Goal: Task Accomplishment & Management: Manage account settings

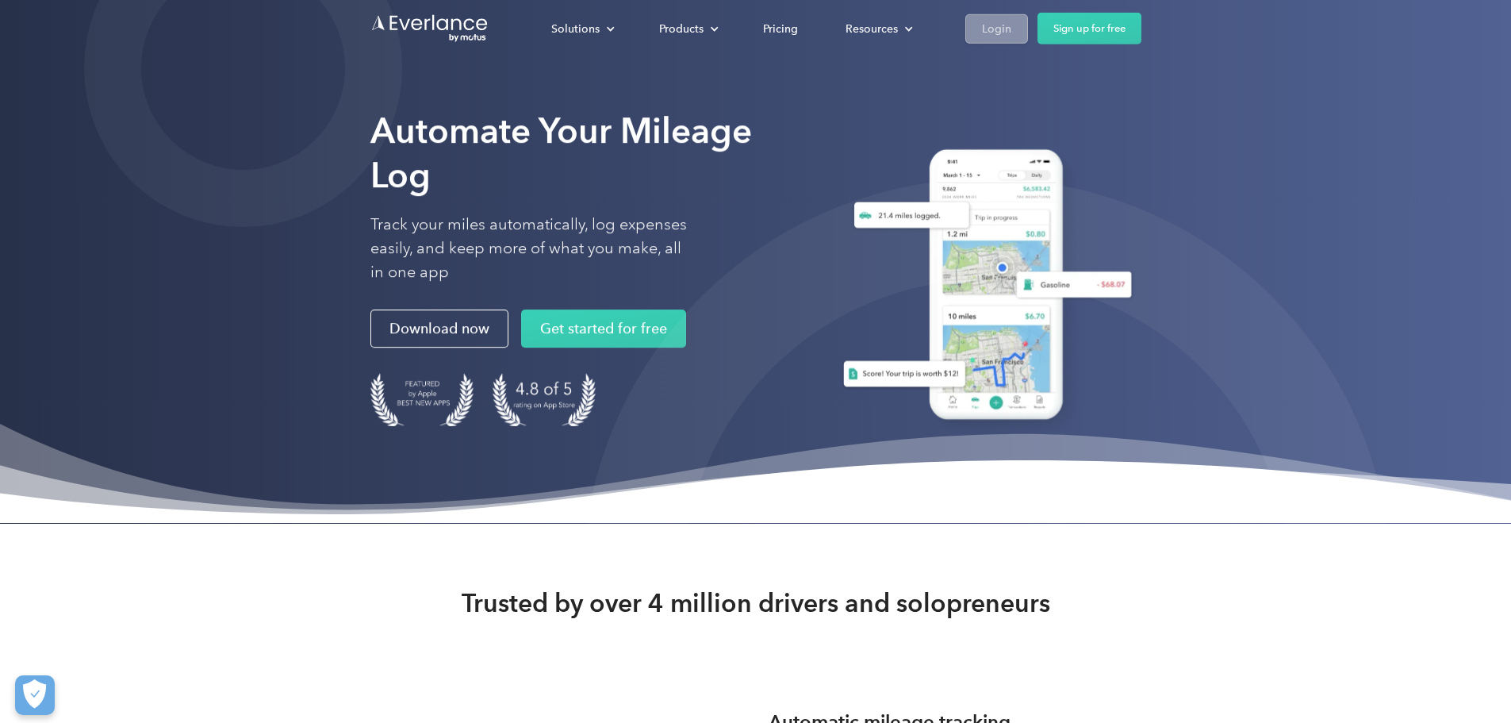
click at [1011, 22] on div "Login" at bounding box center [996, 28] width 29 height 20
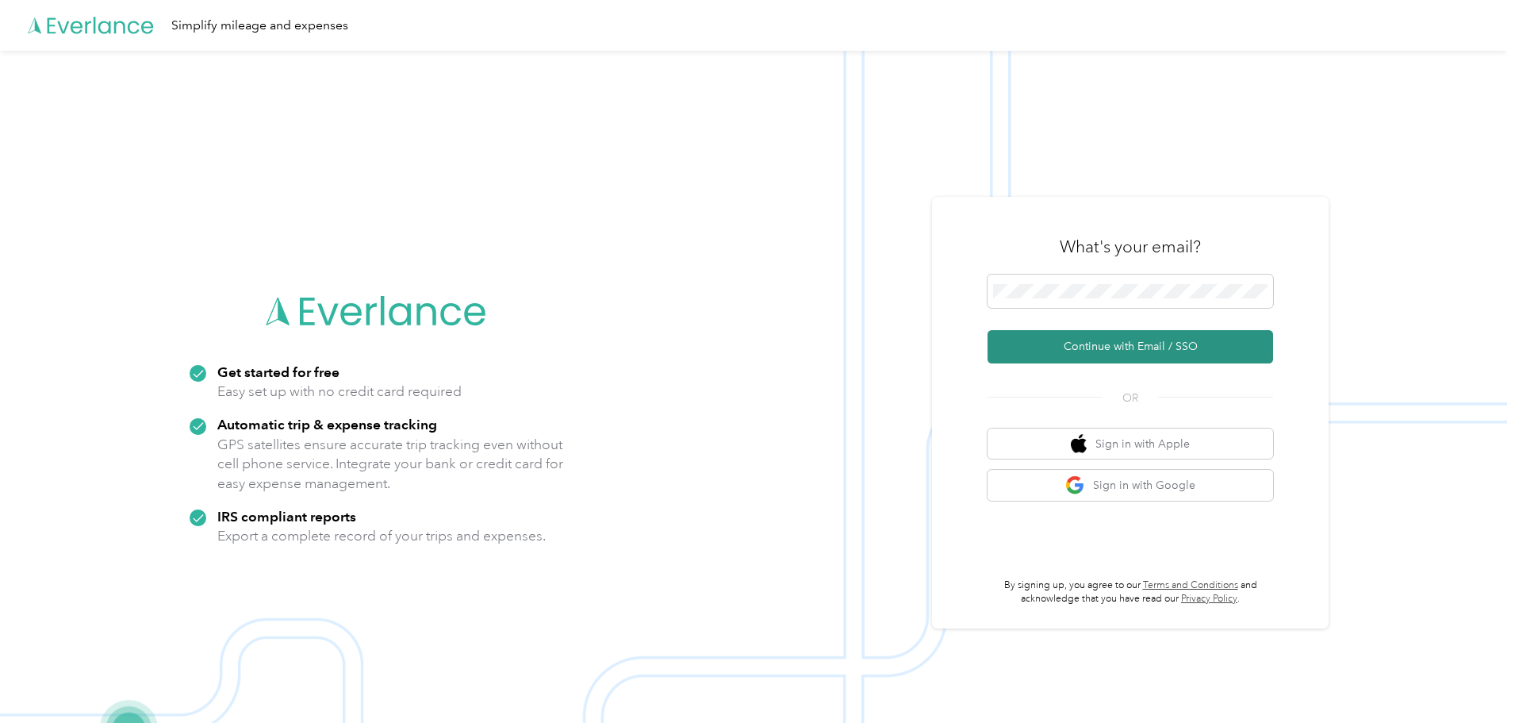
click at [1100, 340] on button "Continue with Email / SSO" at bounding box center [1131, 346] width 286 height 33
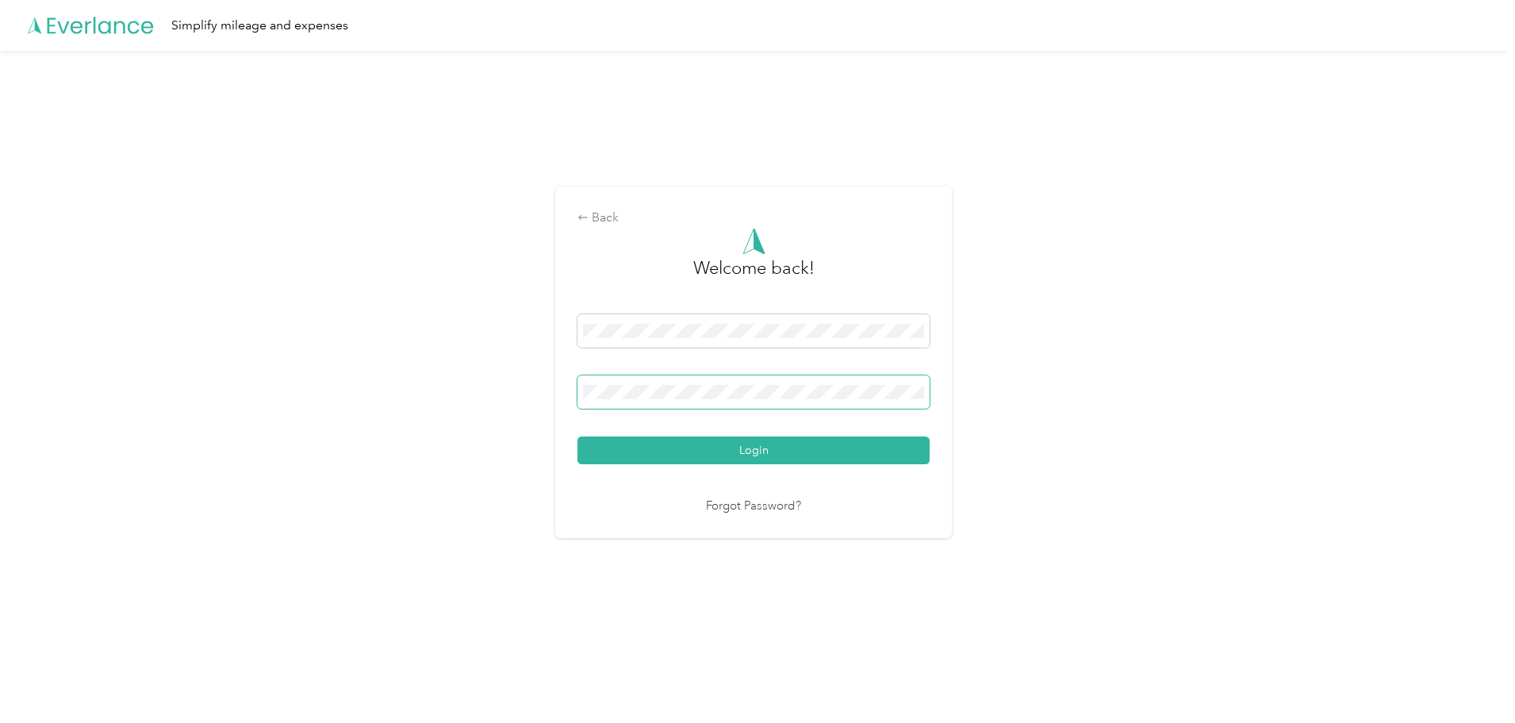
click at [578, 436] on button "Login" at bounding box center [754, 450] width 352 height 28
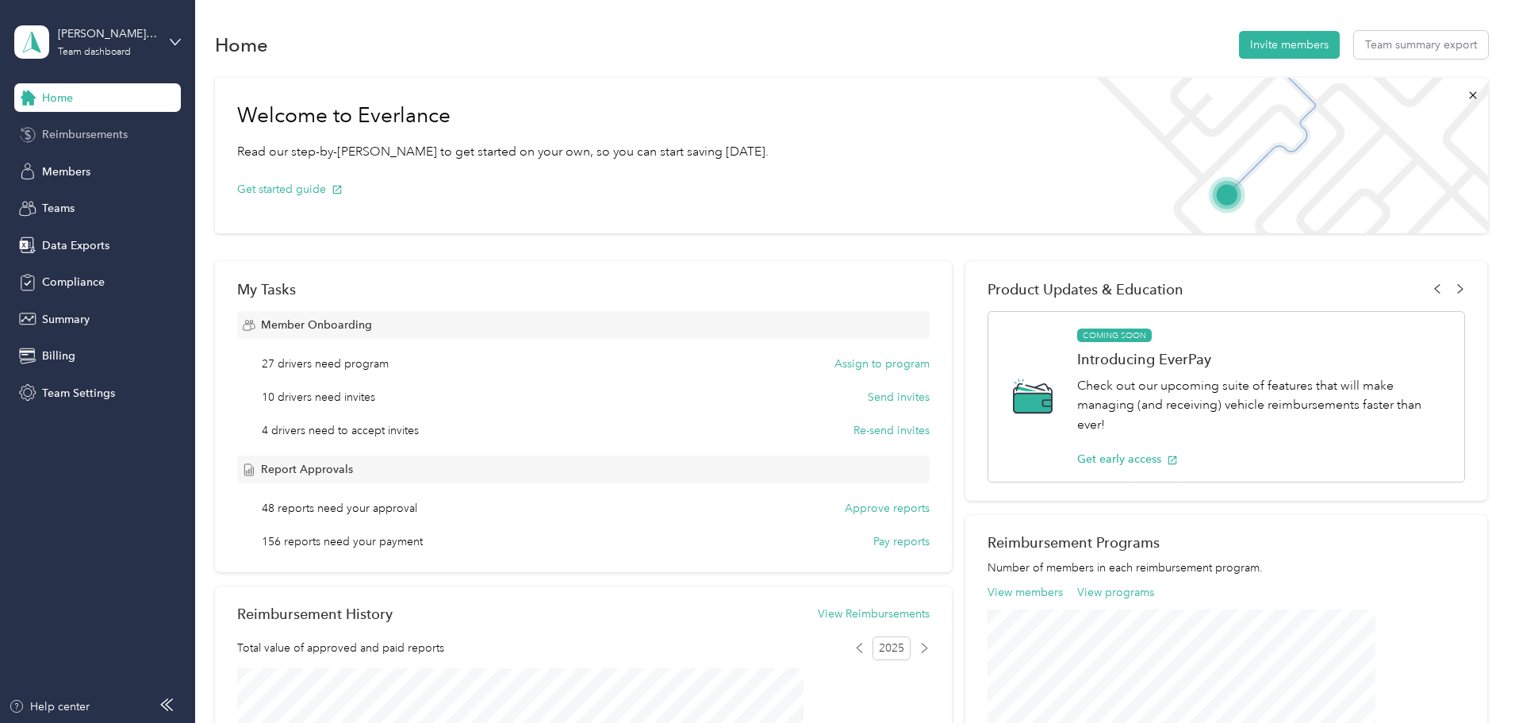
click at [102, 145] on div "Reimbursements" at bounding box center [97, 135] width 167 height 29
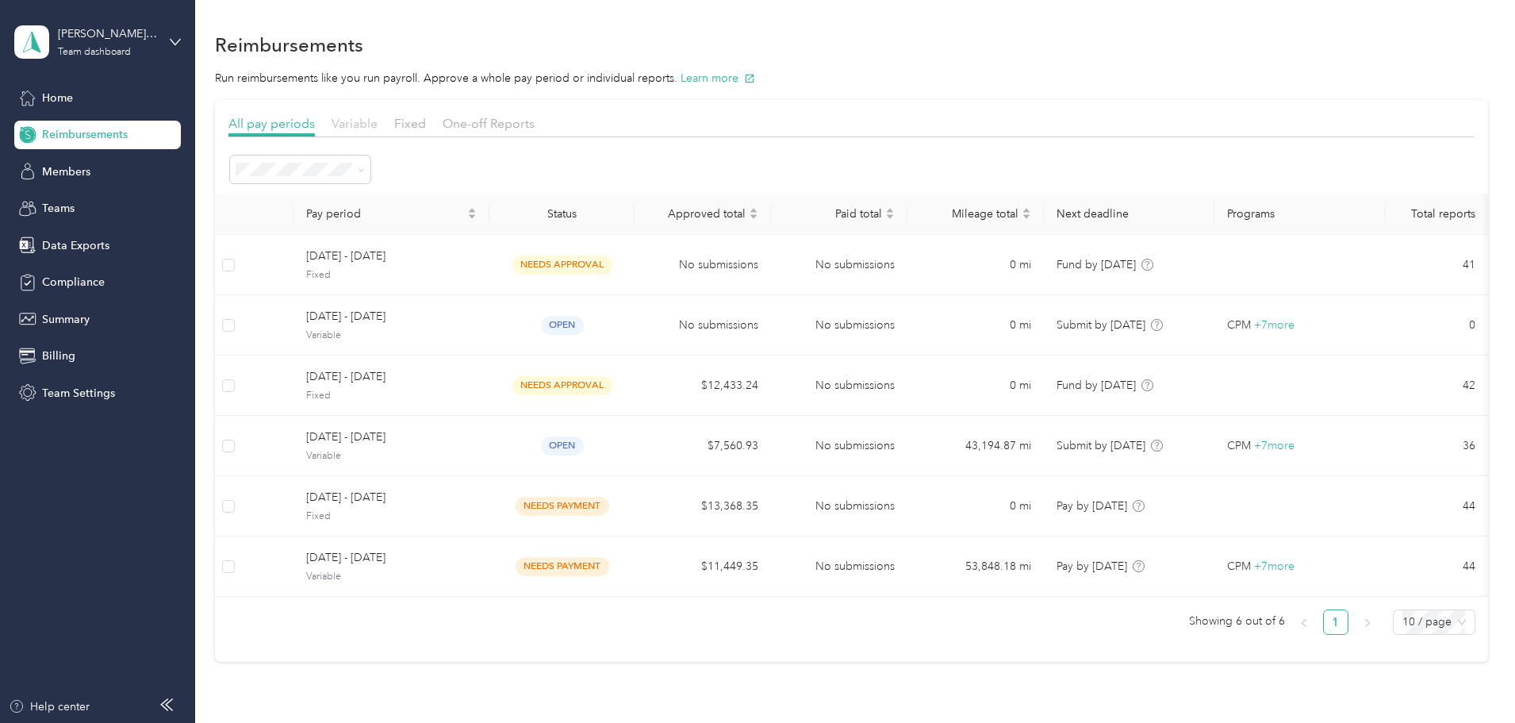
click at [378, 122] on span "Variable" at bounding box center [355, 123] width 46 height 15
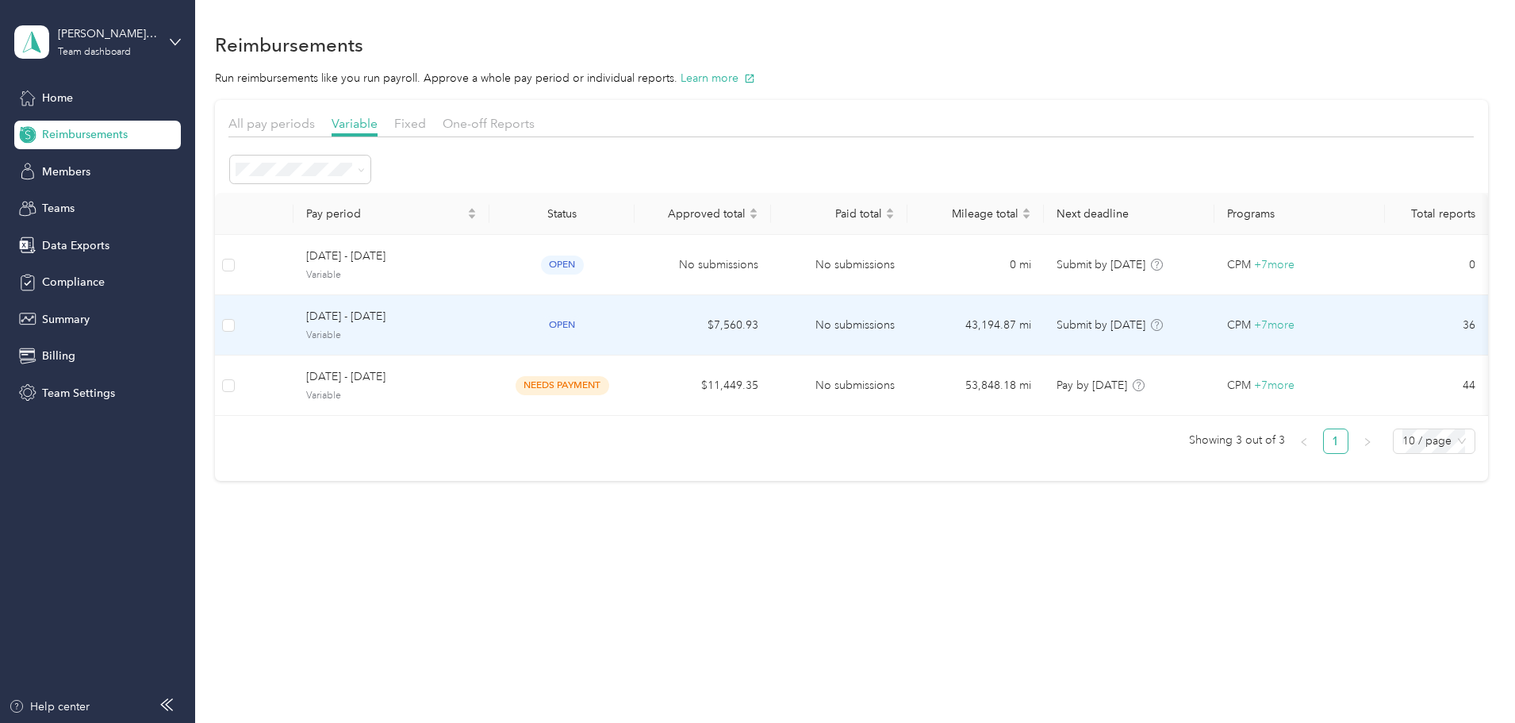
click at [622, 325] on div "open" at bounding box center [562, 325] width 120 height 18
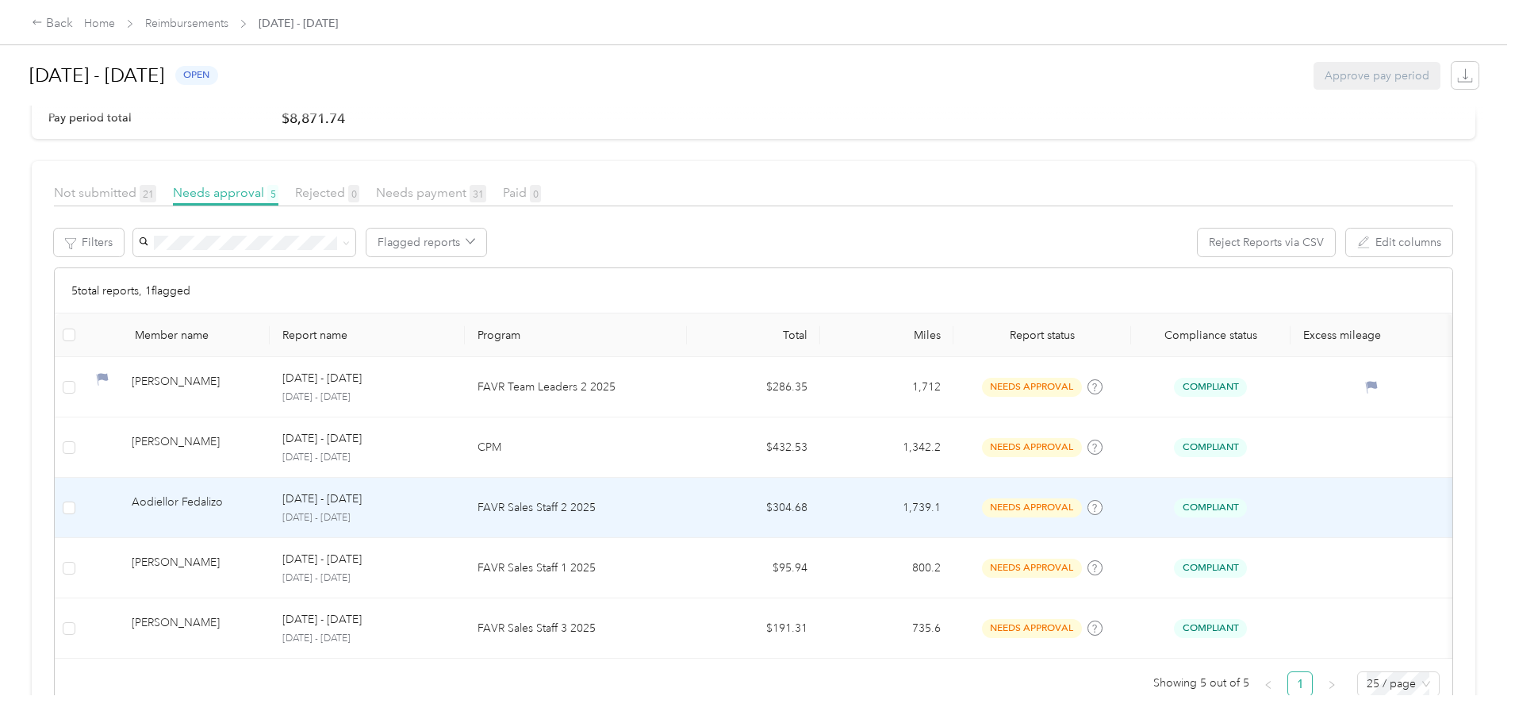
scroll to position [221, 0]
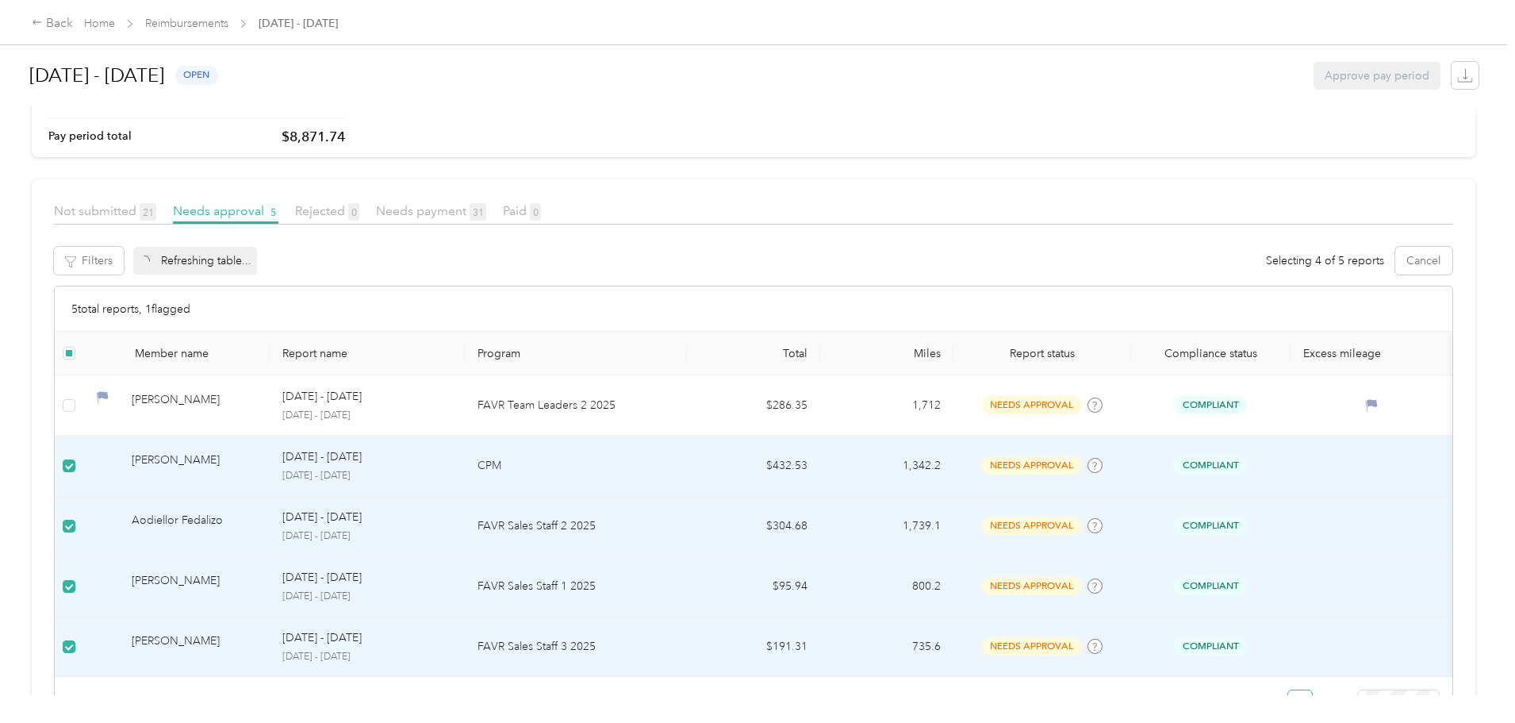
click at [257, 263] on div "Refreshing table..." at bounding box center [195, 261] width 124 height 28
click at [201, 263] on button "Approve" at bounding box center [166, 261] width 67 height 28
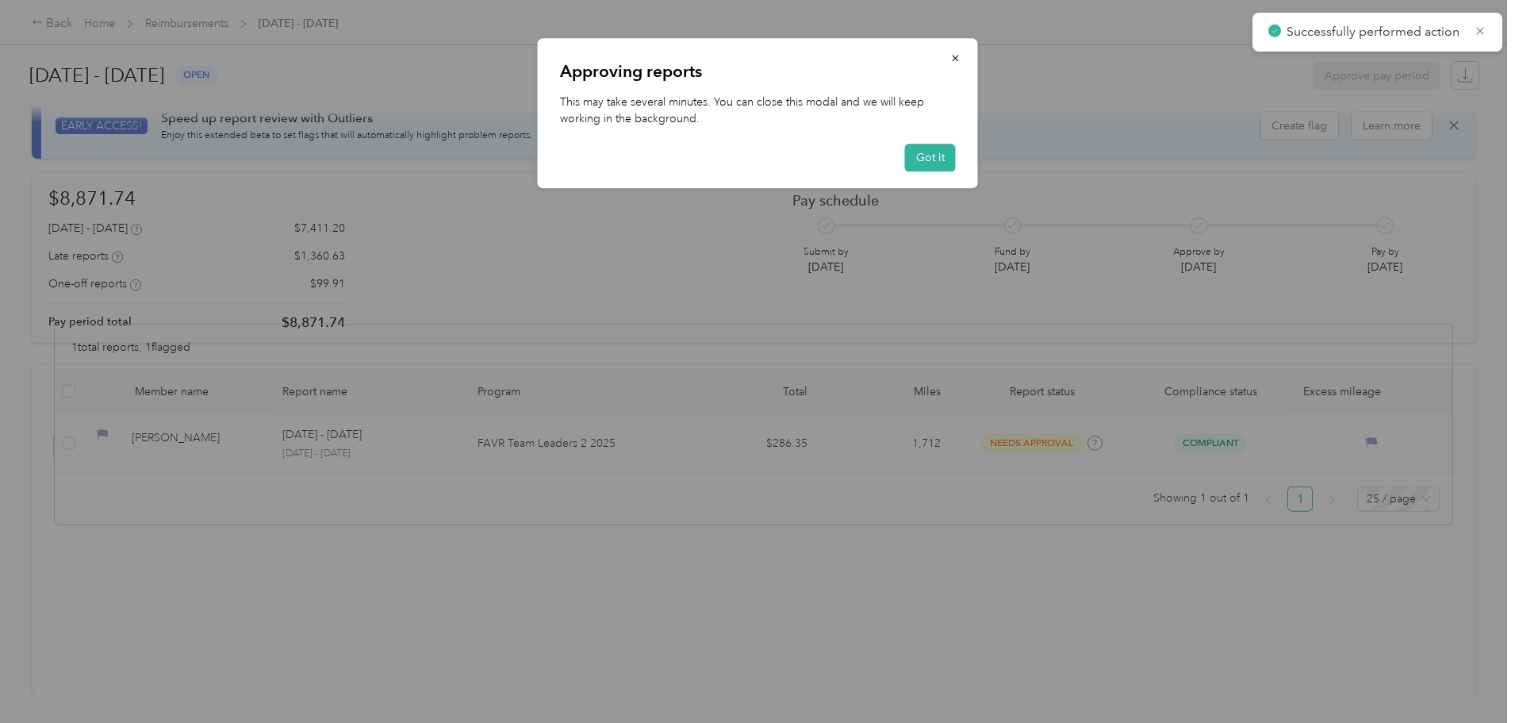
scroll to position [59, 0]
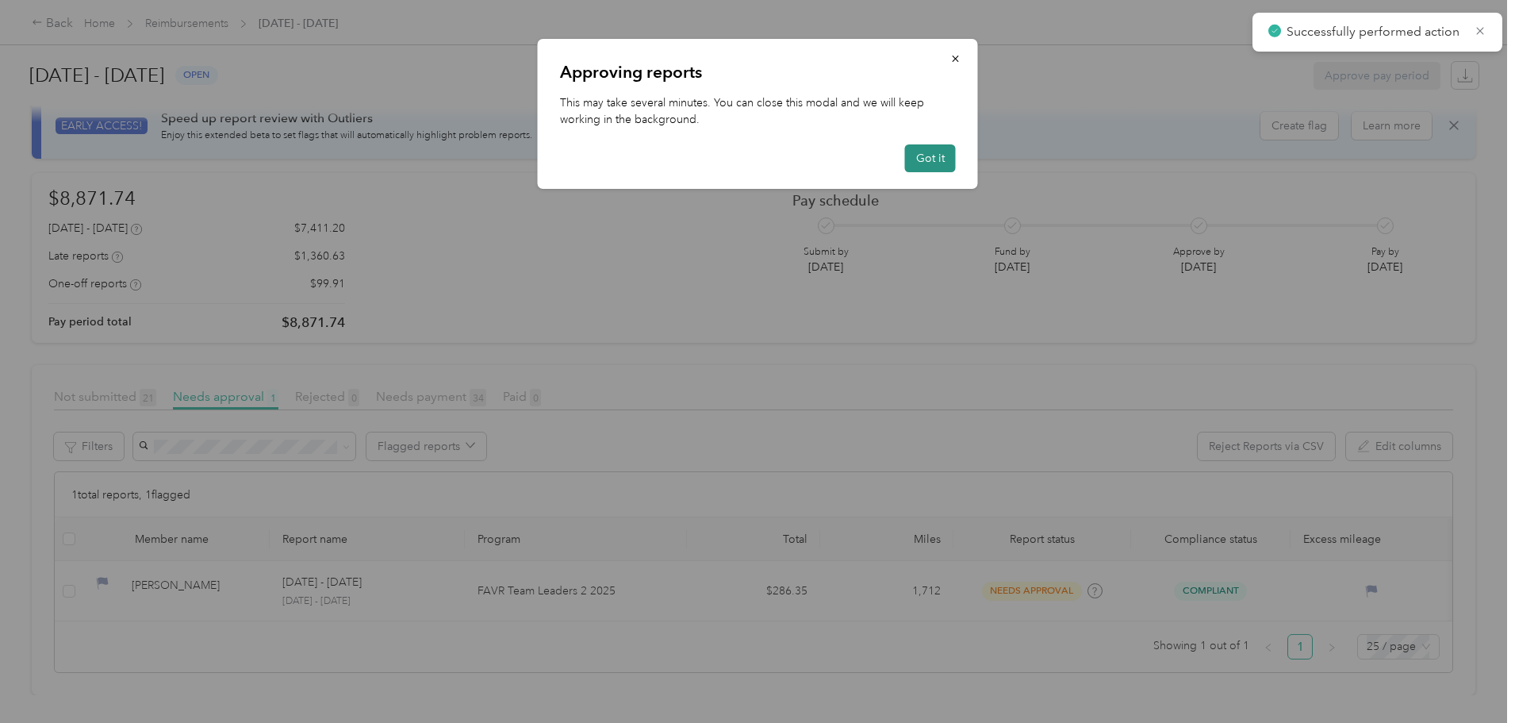
click at [931, 161] on button "Got it" at bounding box center [930, 158] width 51 height 28
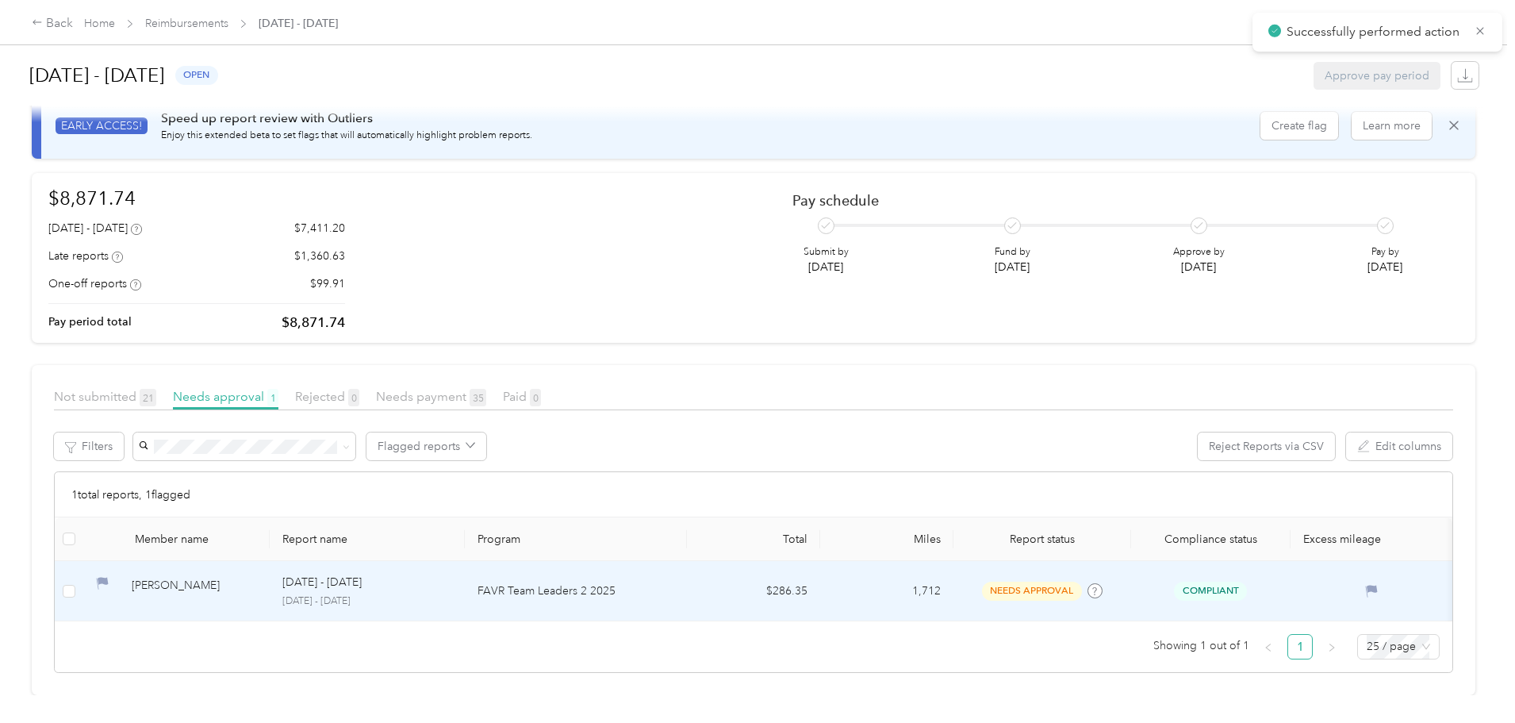
click at [257, 577] on div "[PERSON_NAME]" at bounding box center [194, 591] width 125 height 28
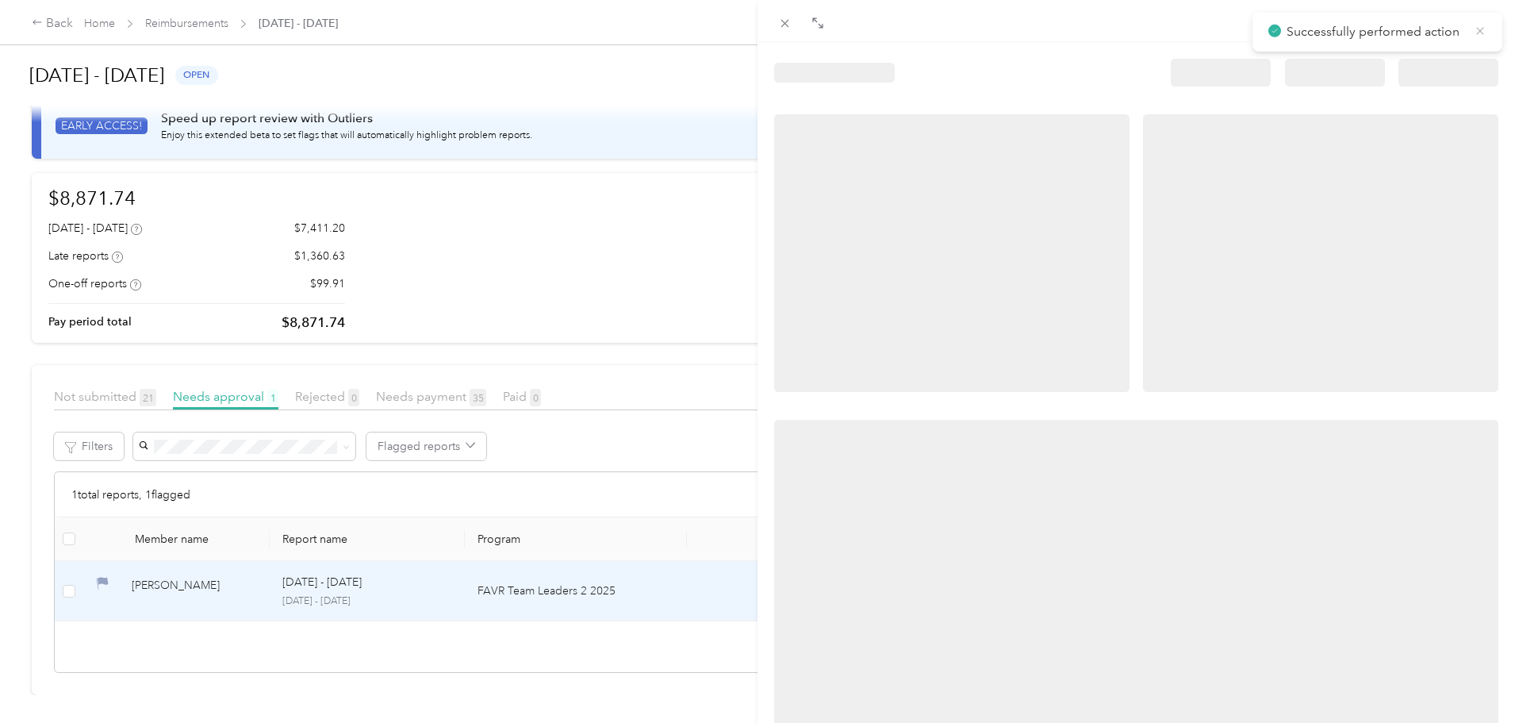
click at [1477, 32] on icon at bounding box center [1480, 31] width 13 height 14
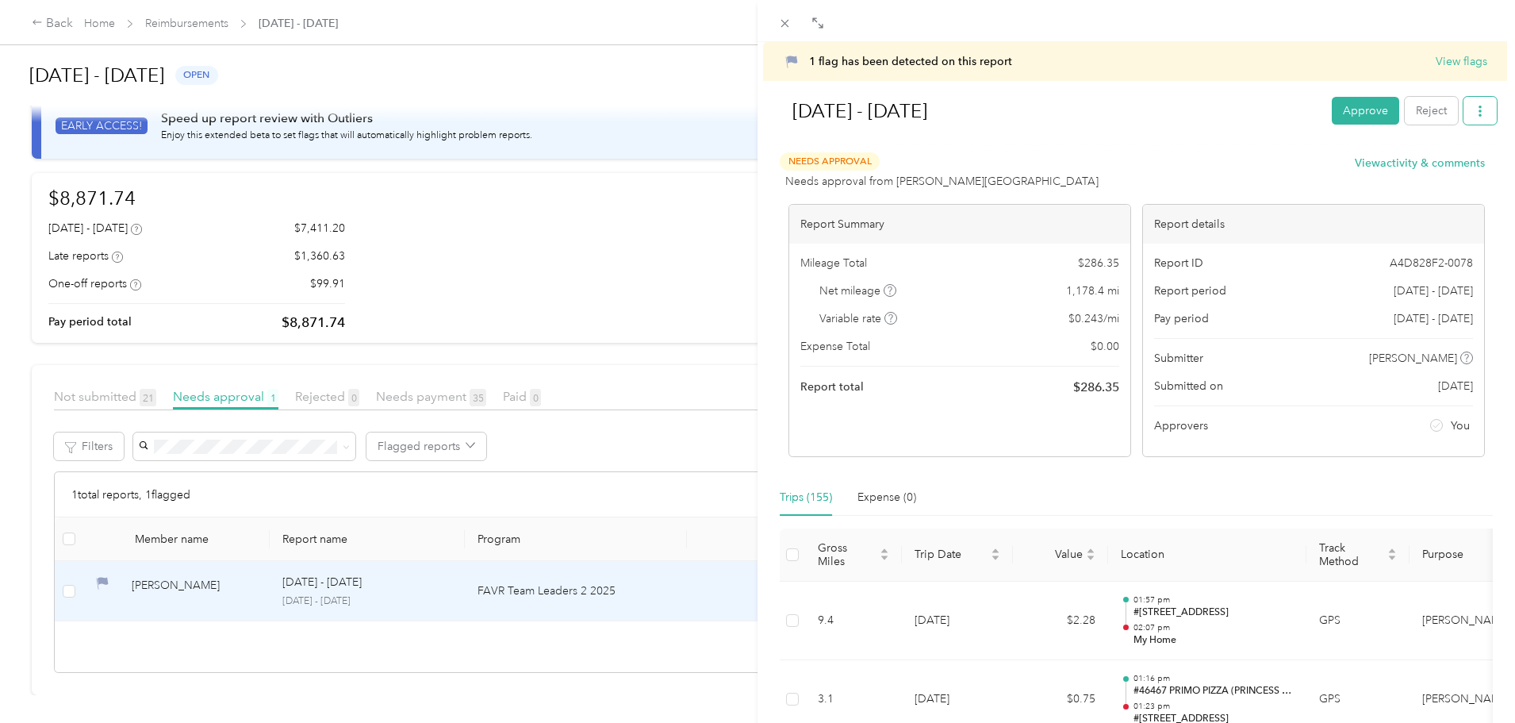
click at [1469, 100] on button "button" at bounding box center [1480, 111] width 33 height 28
click at [1426, 164] on span "Download" at bounding box center [1423, 169] width 52 height 17
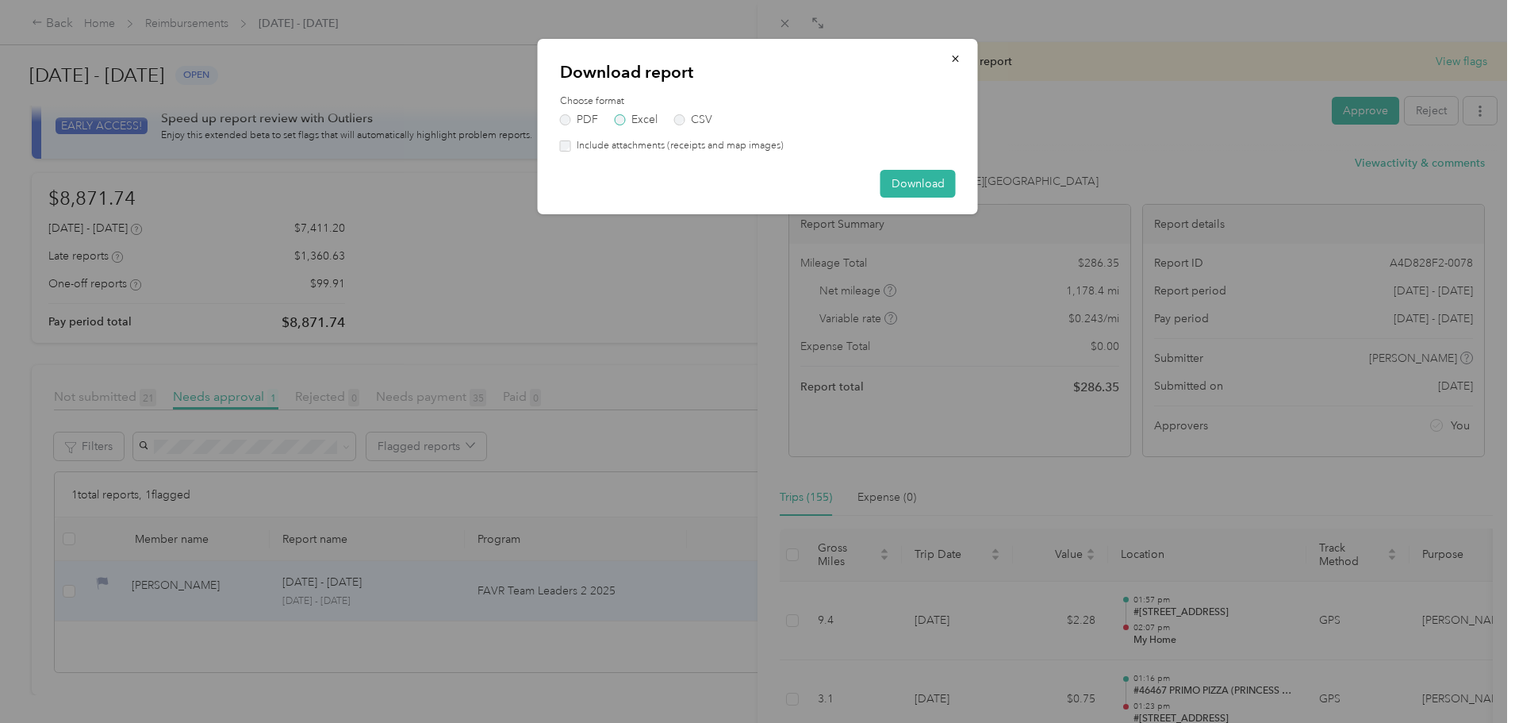
click at [642, 124] on label "Excel" at bounding box center [636, 119] width 43 height 11
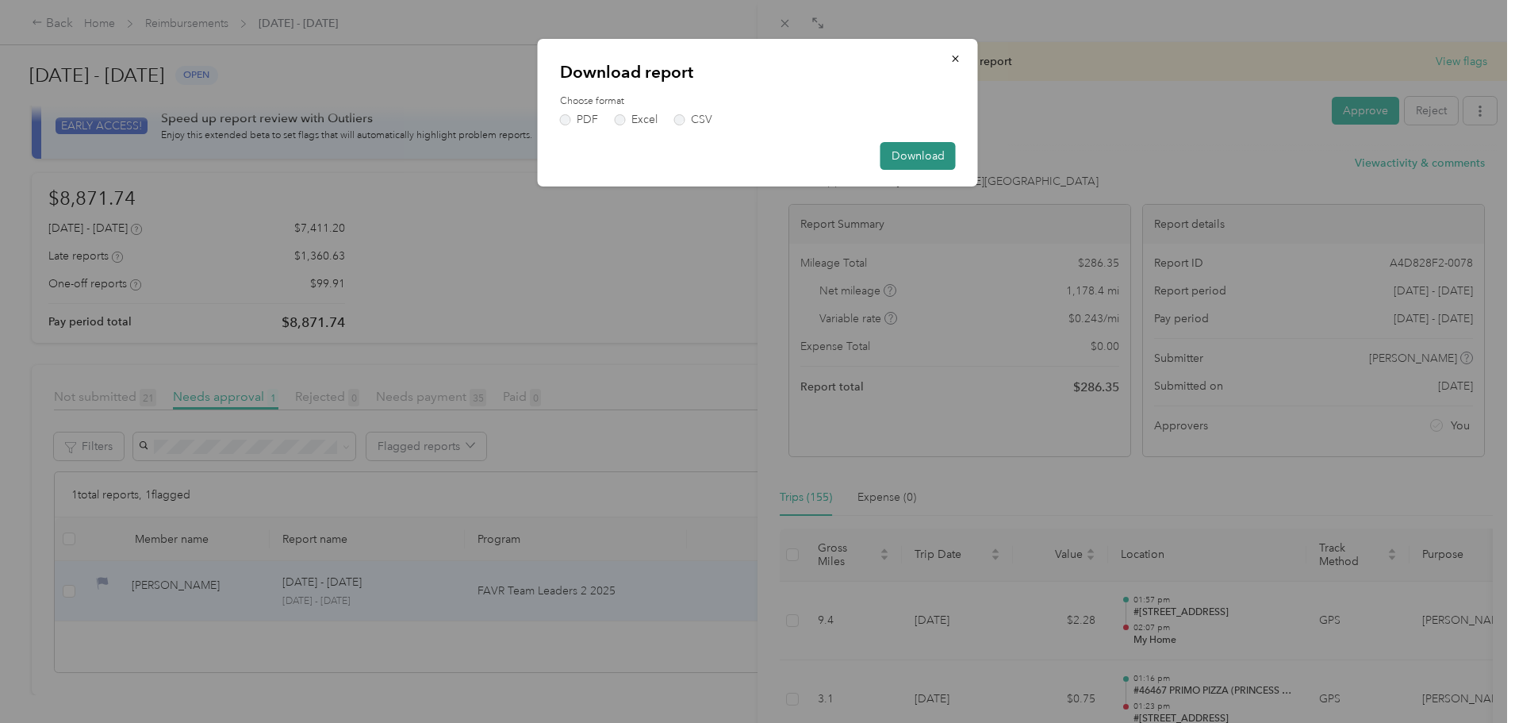
click at [931, 165] on button "Download" at bounding box center [918, 156] width 75 height 28
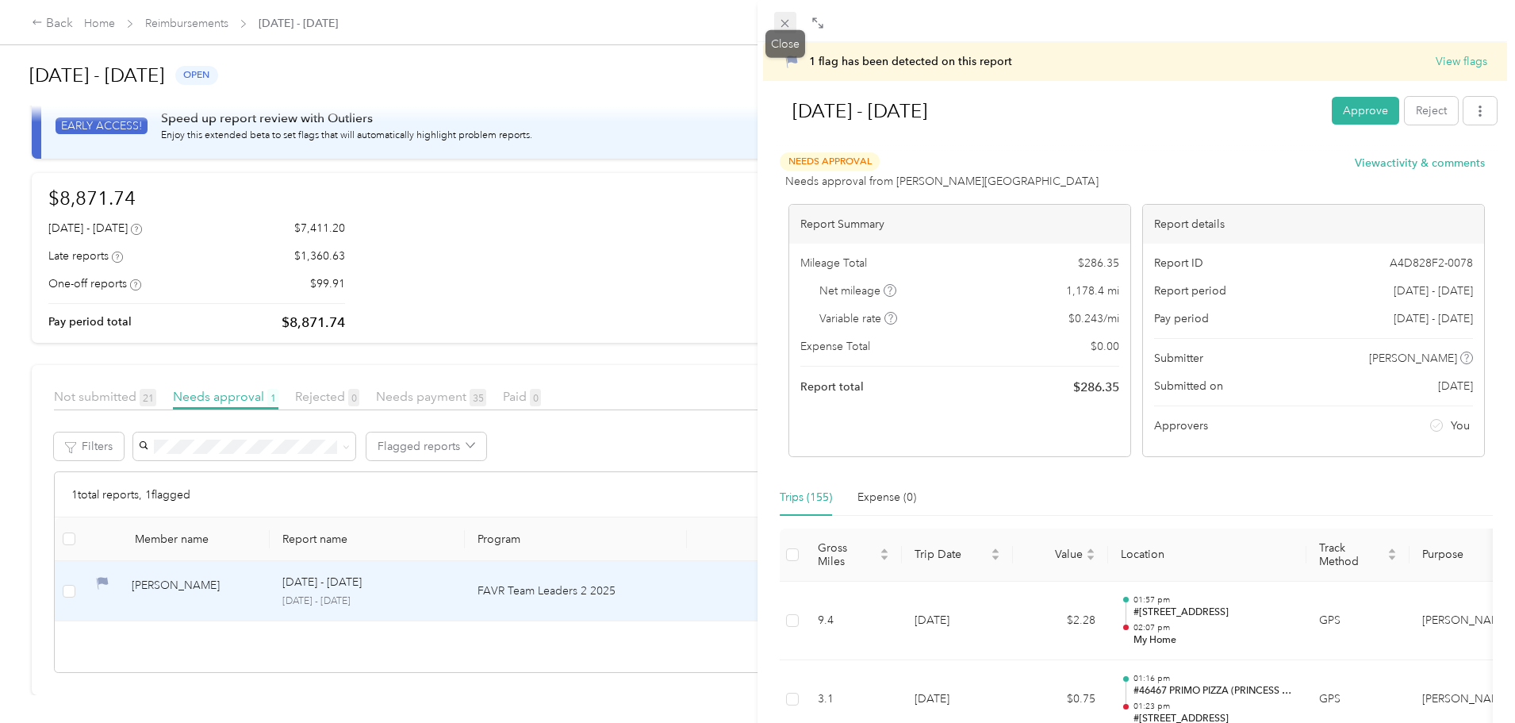
click at [778, 24] on icon at bounding box center [784, 23] width 13 height 13
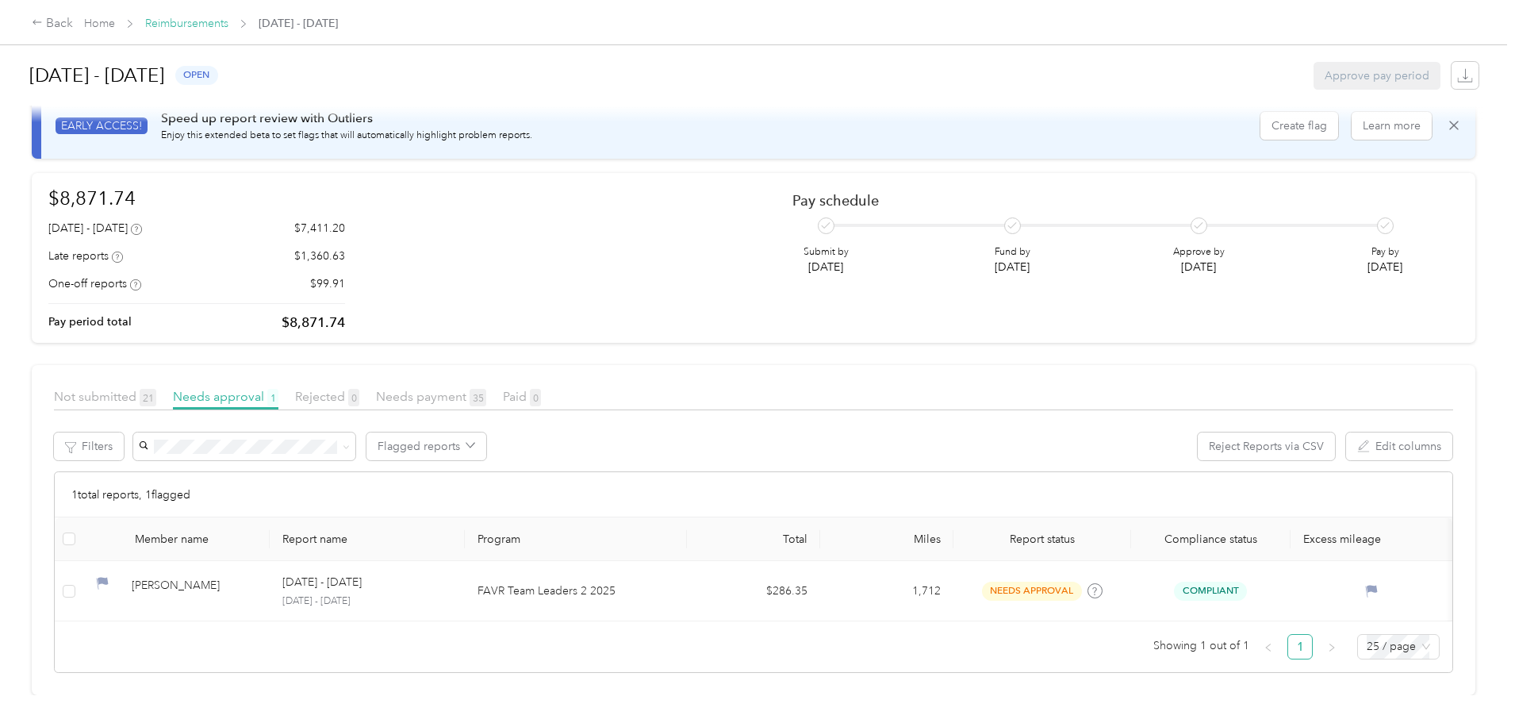
click at [228, 21] on link "Reimbursements" at bounding box center [186, 23] width 83 height 13
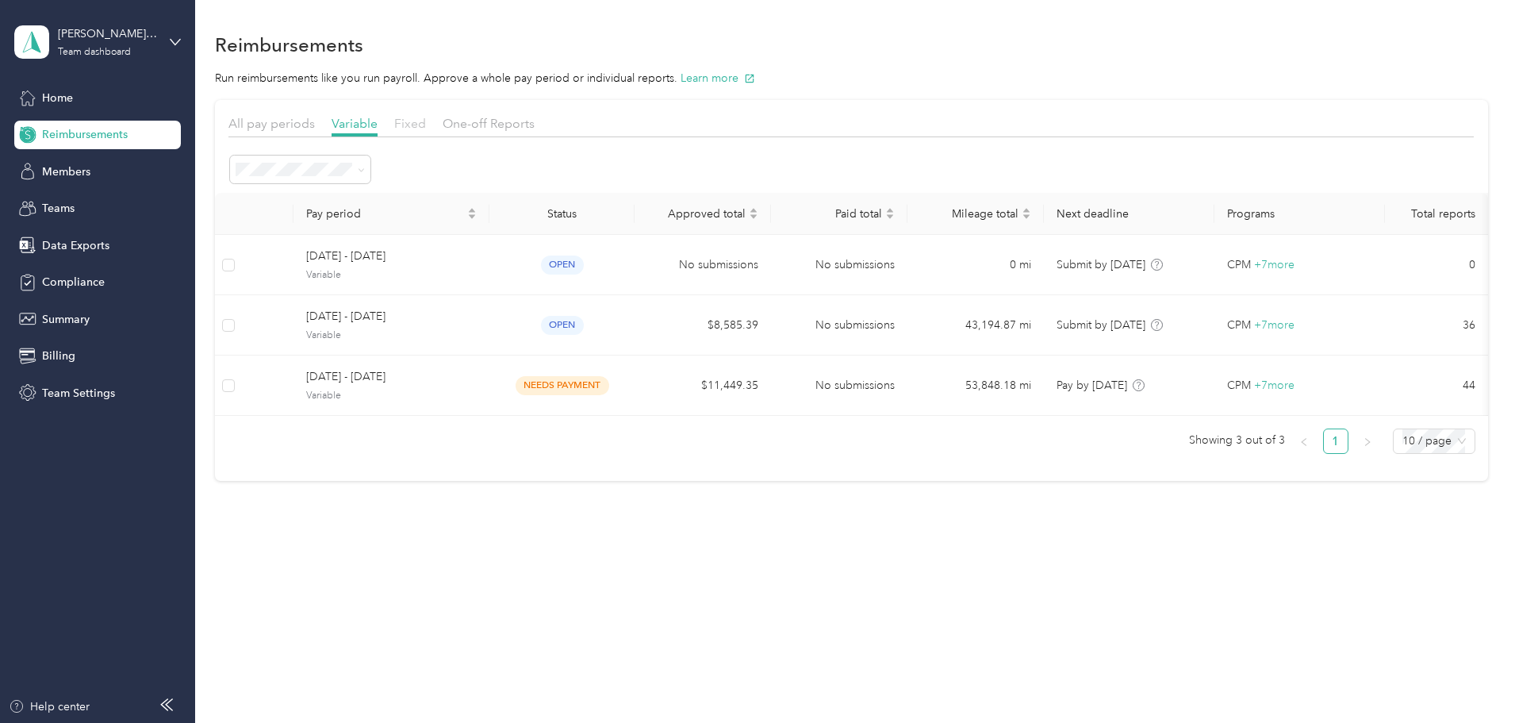
click at [426, 124] on span "Fixed" at bounding box center [410, 123] width 32 height 15
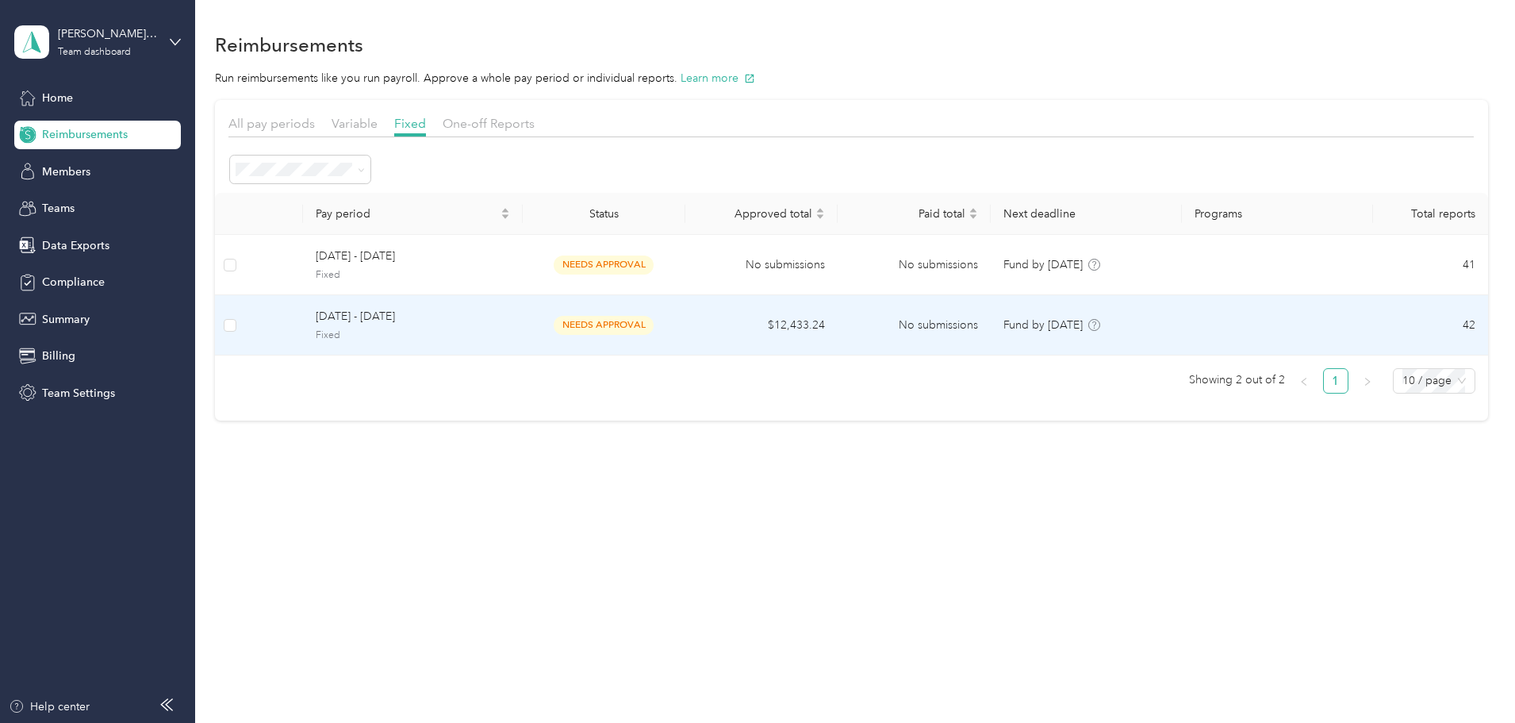
click at [685, 327] on td "needs approval" at bounding box center [604, 325] width 163 height 60
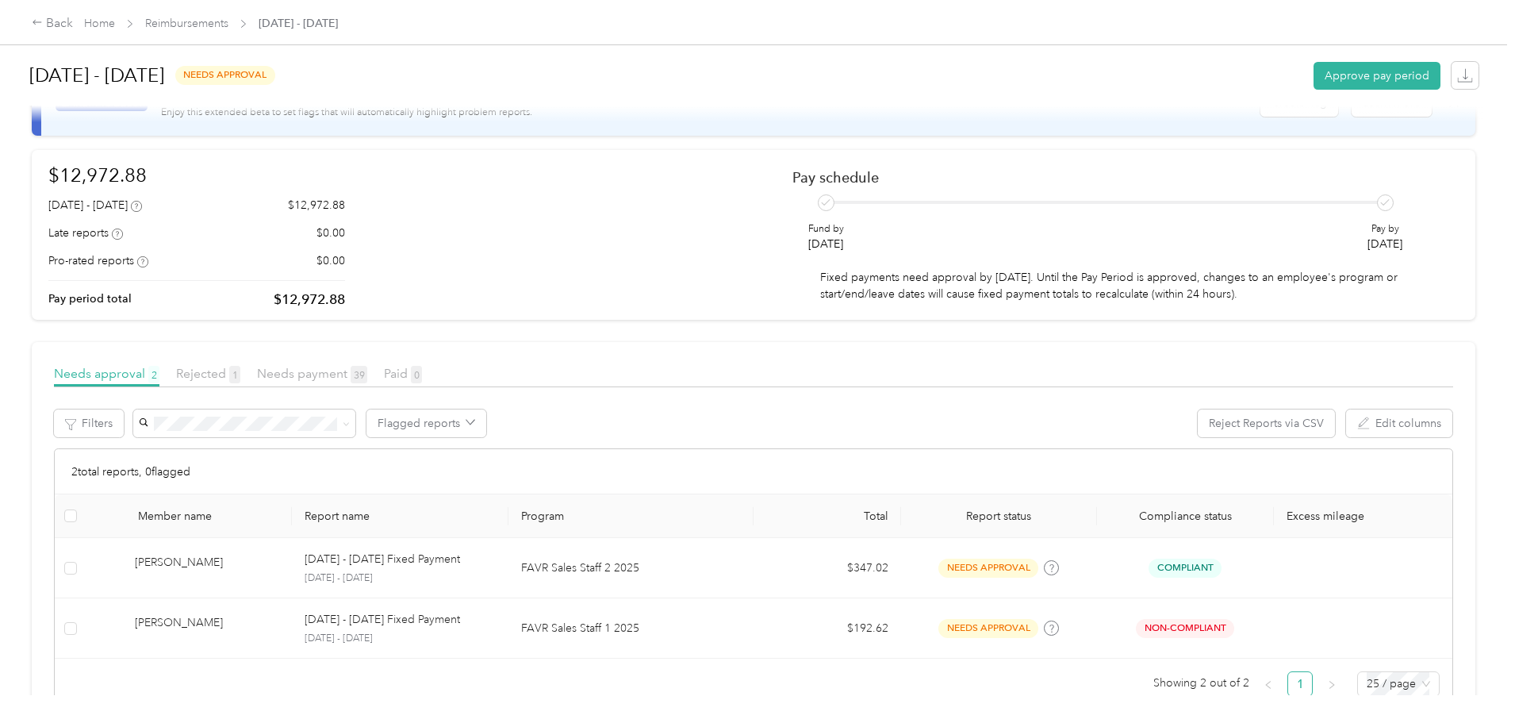
scroll to position [117, 0]
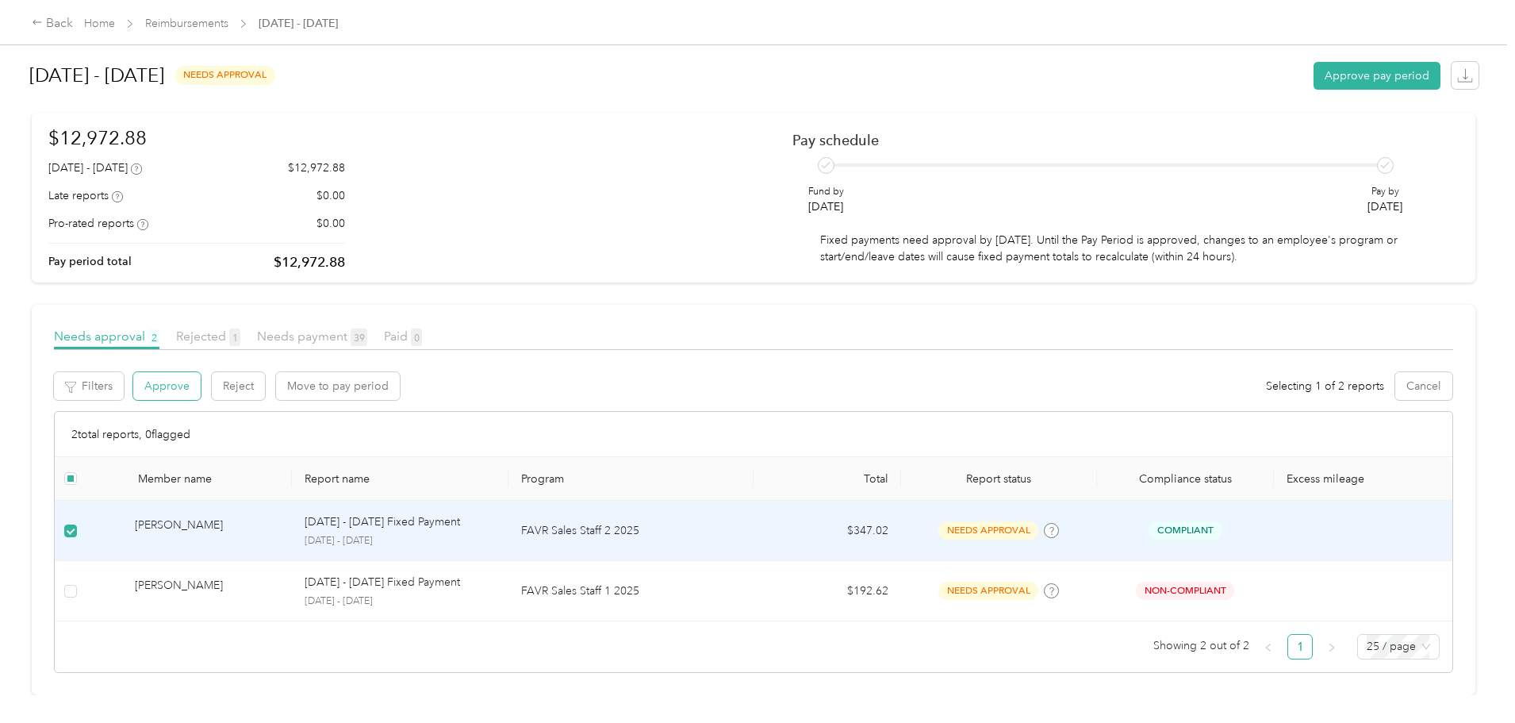
click at [201, 372] on button "Approve" at bounding box center [166, 386] width 67 height 28
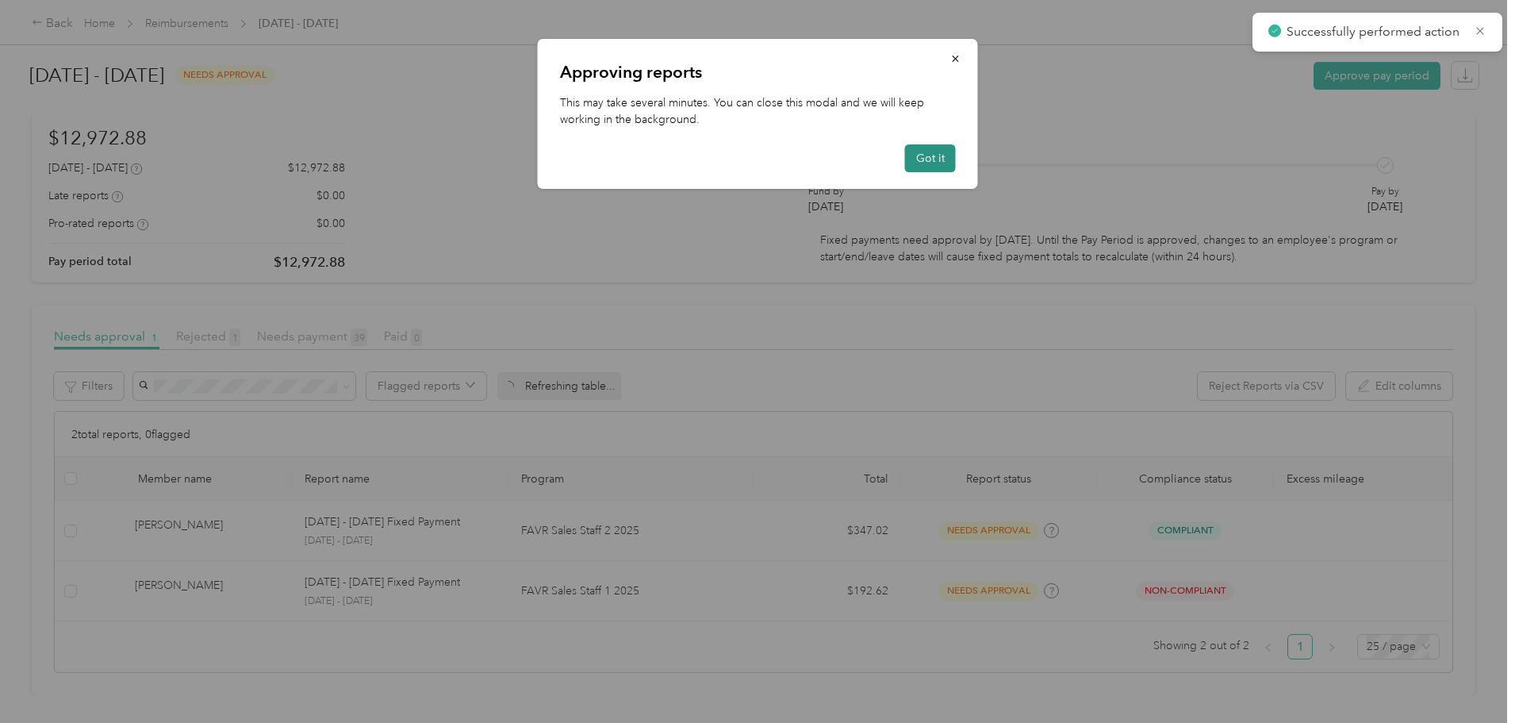
scroll to position [57, 0]
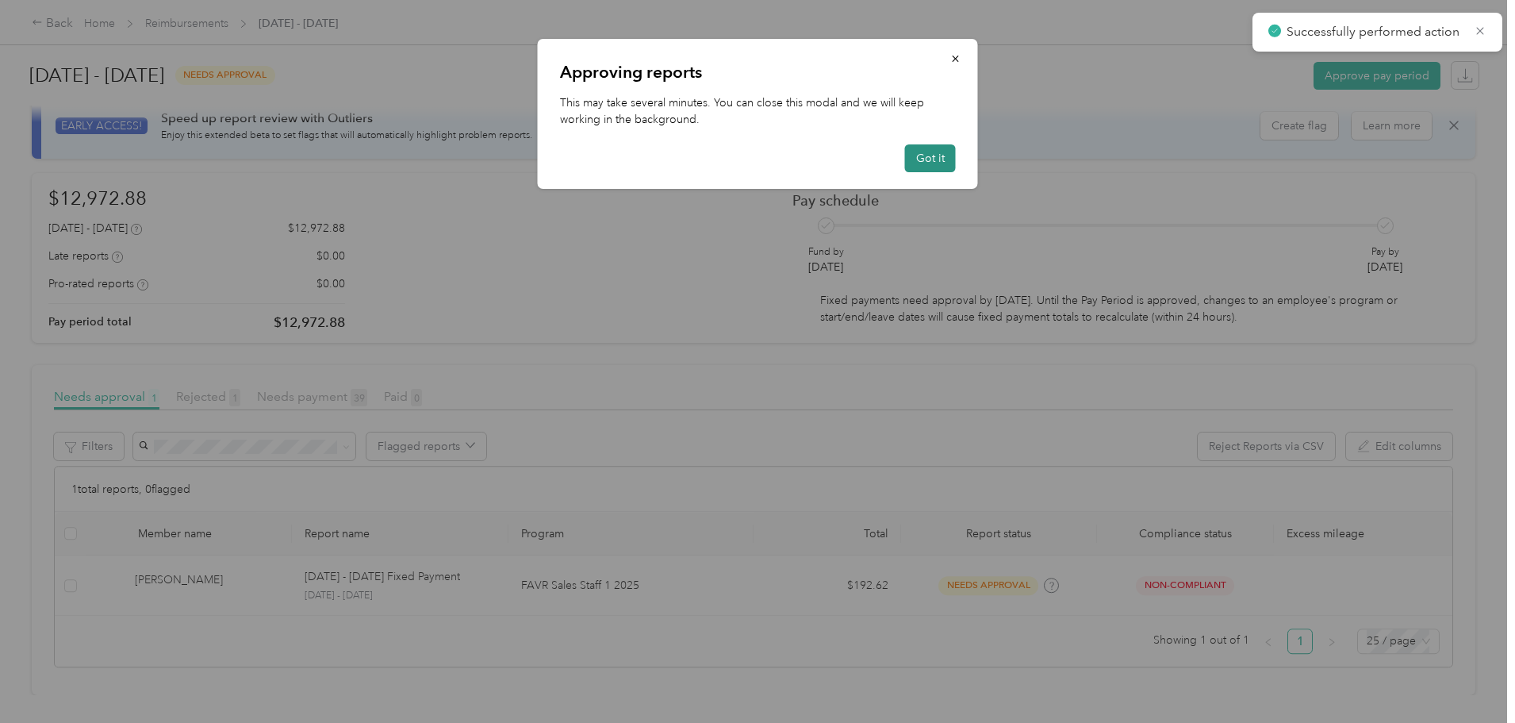
click at [937, 146] on button "Got it" at bounding box center [930, 158] width 51 height 28
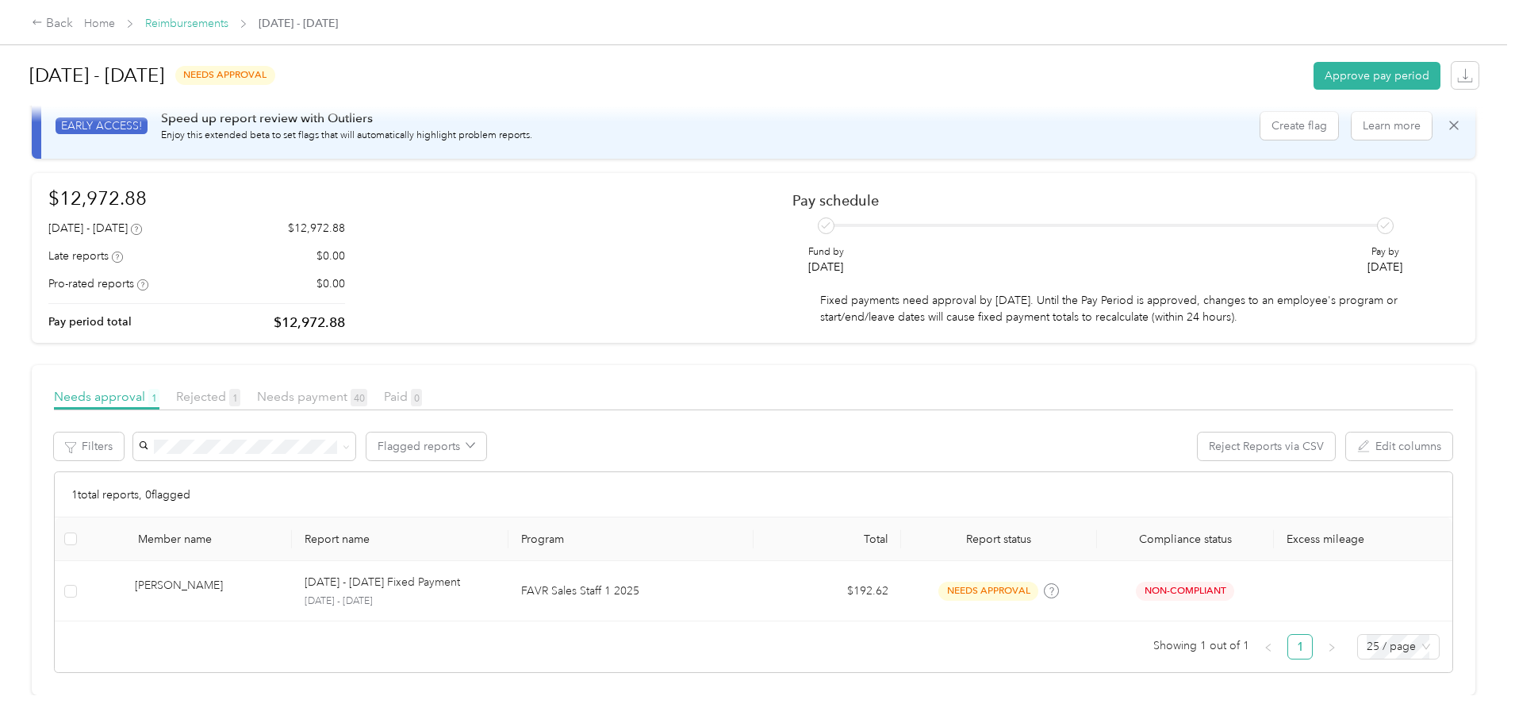
click at [228, 29] on link "Reimbursements" at bounding box center [186, 23] width 83 height 13
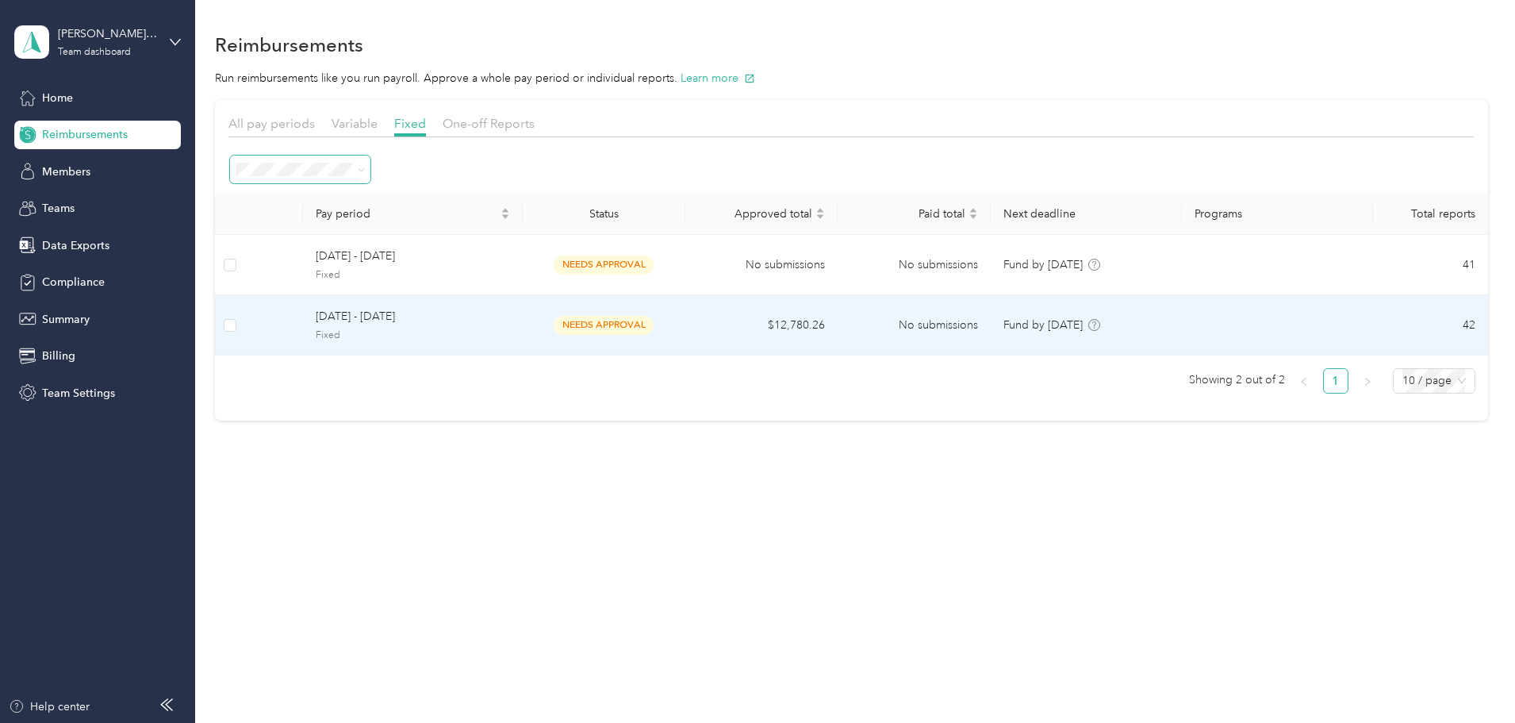
drag, startPoint x: 577, startPoint y: 317, endPoint x: 478, endPoint y: 160, distance: 185.8
click at [494, 213] on table "Pay period Status Approved total Paid total Next deadline Programs Total report…" at bounding box center [851, 274] width 1273 height 163
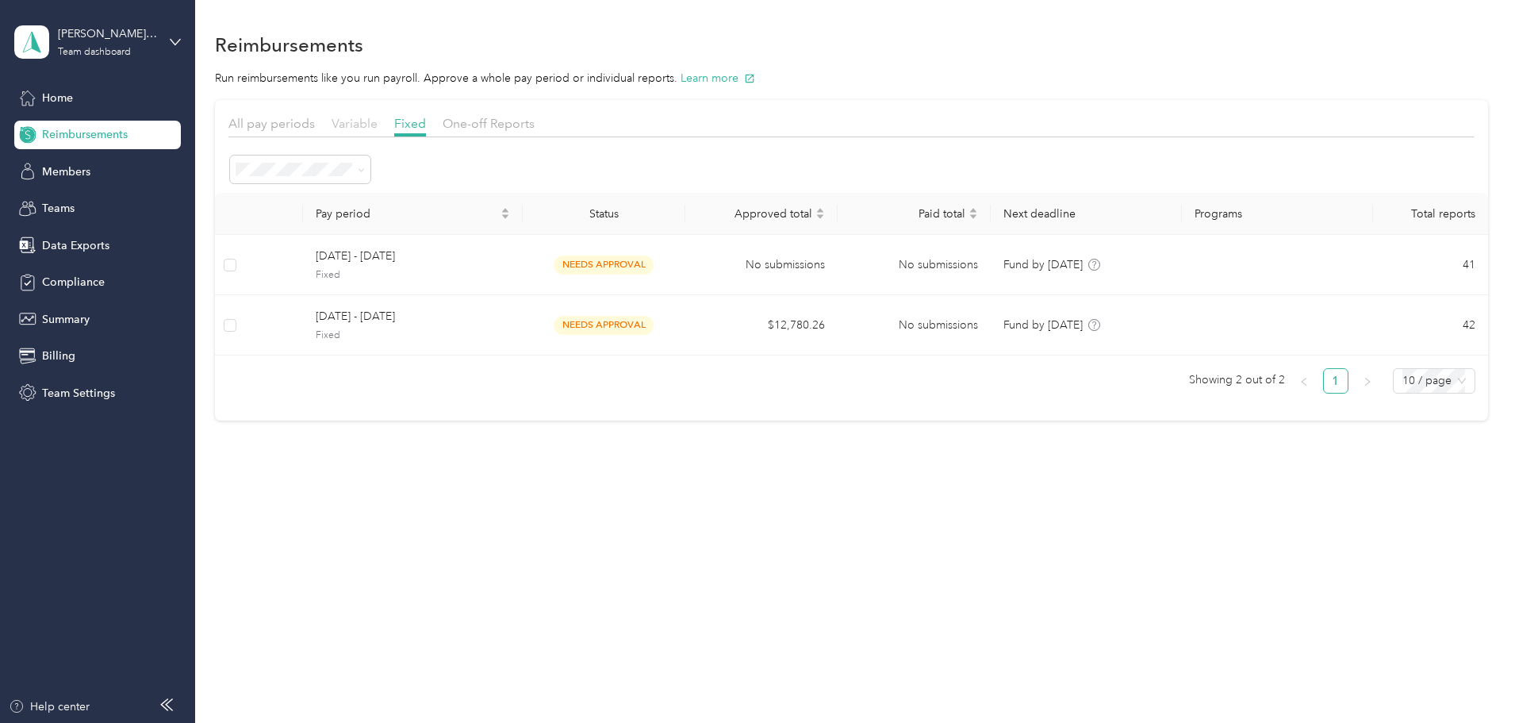
click at [378, 123] on span "Variable" at bounding box center [355, 123] width 46 height 15
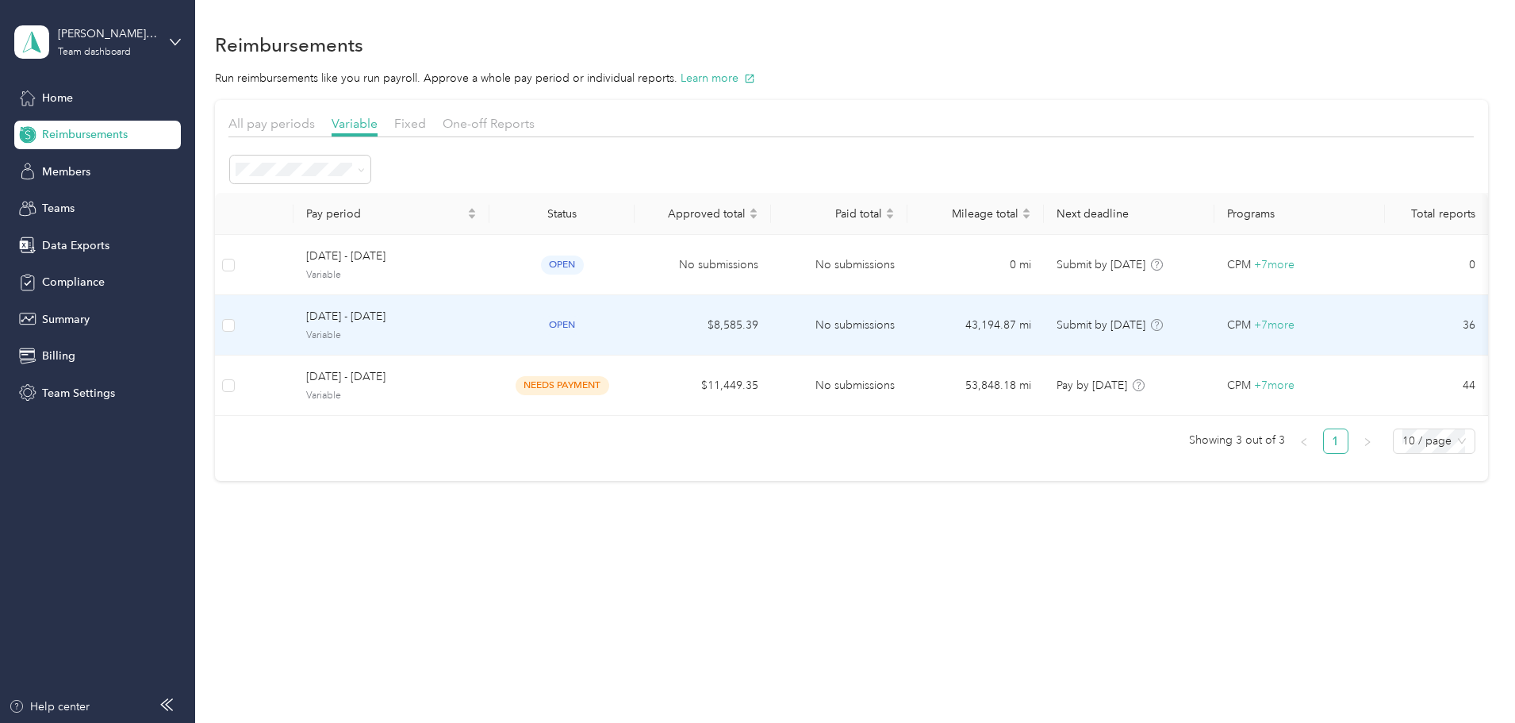
click at [635, 312] on td "open" at bounding box center [561, 325] width 145 height 60
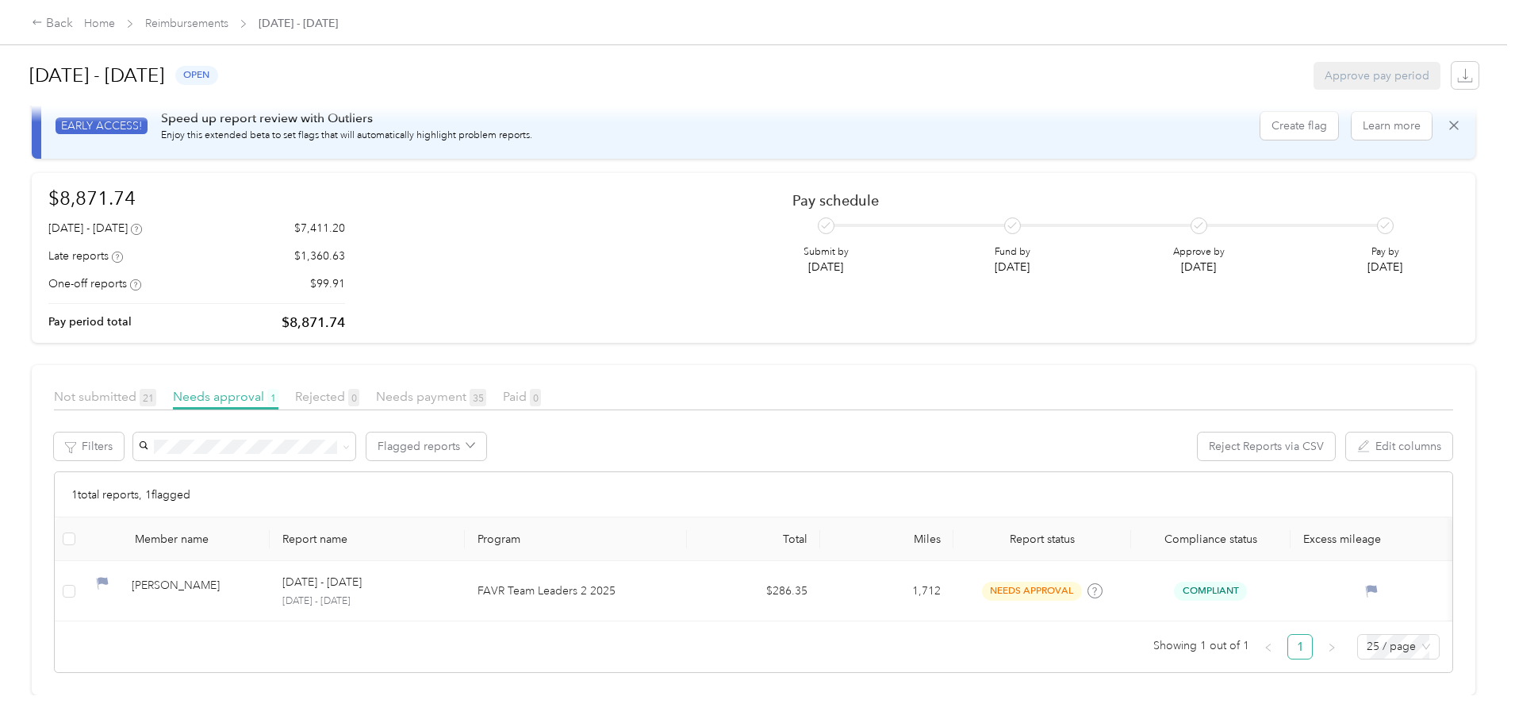
scroll to position [59, 0]
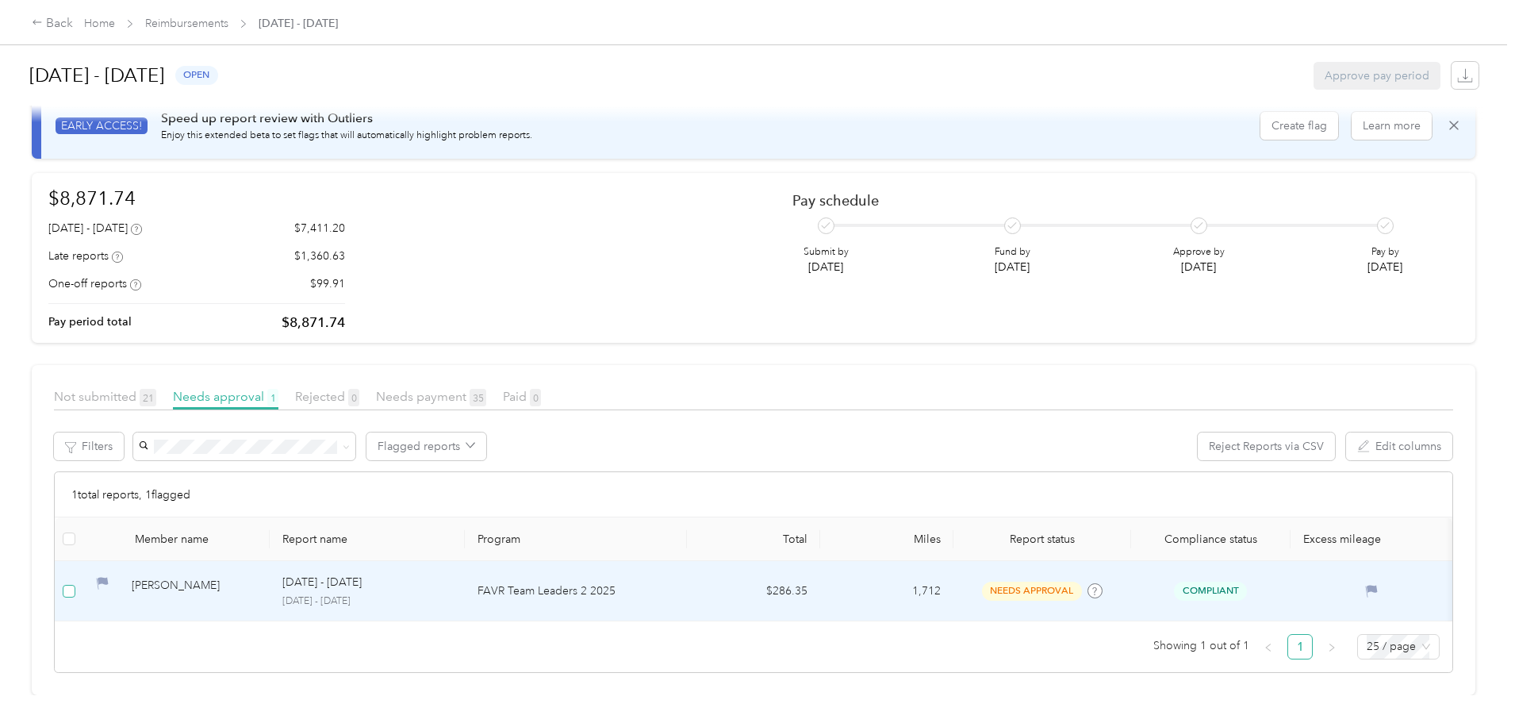
click at [75, 582] on label at bounding box center [69, 590] width 13 height 17
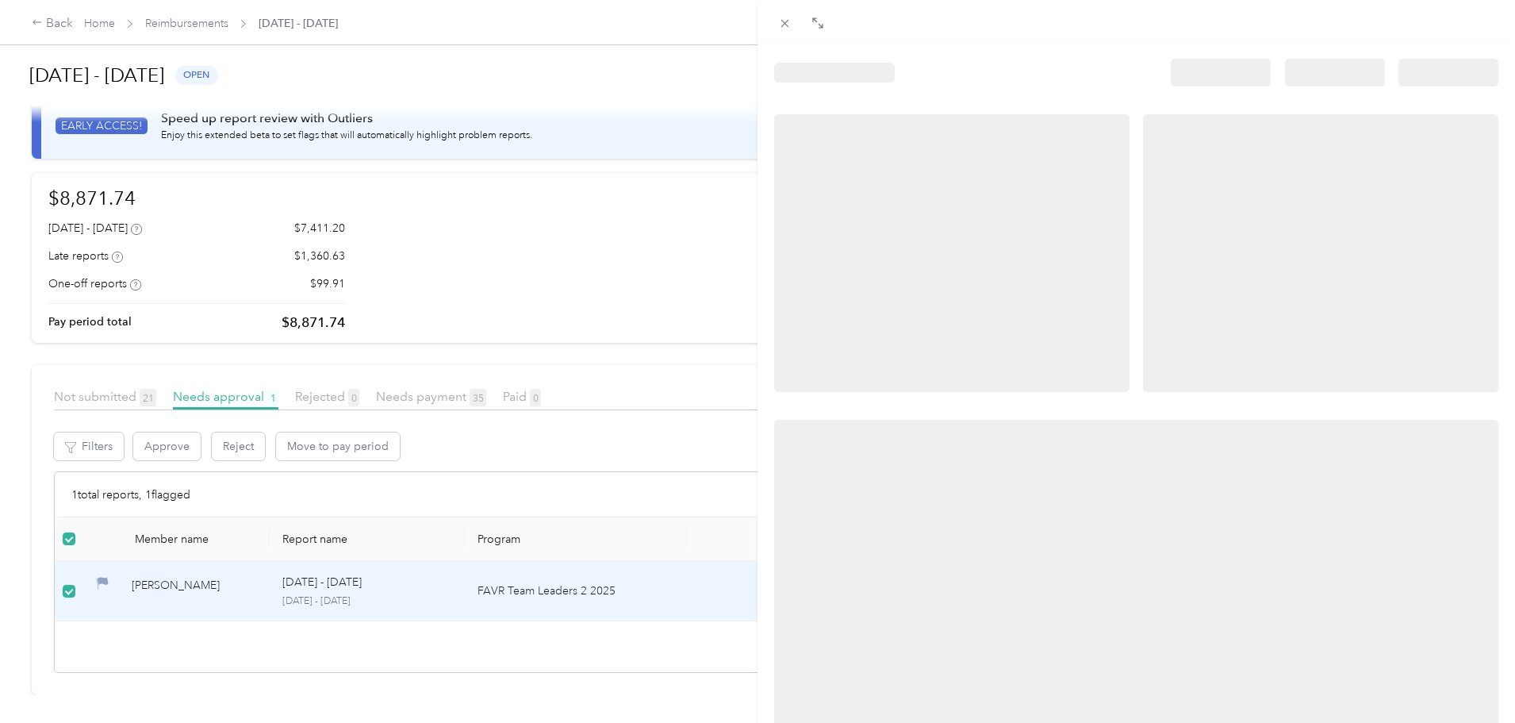
click at [361, 426] on div at bounding box center [757, 361] width 1515 height 723
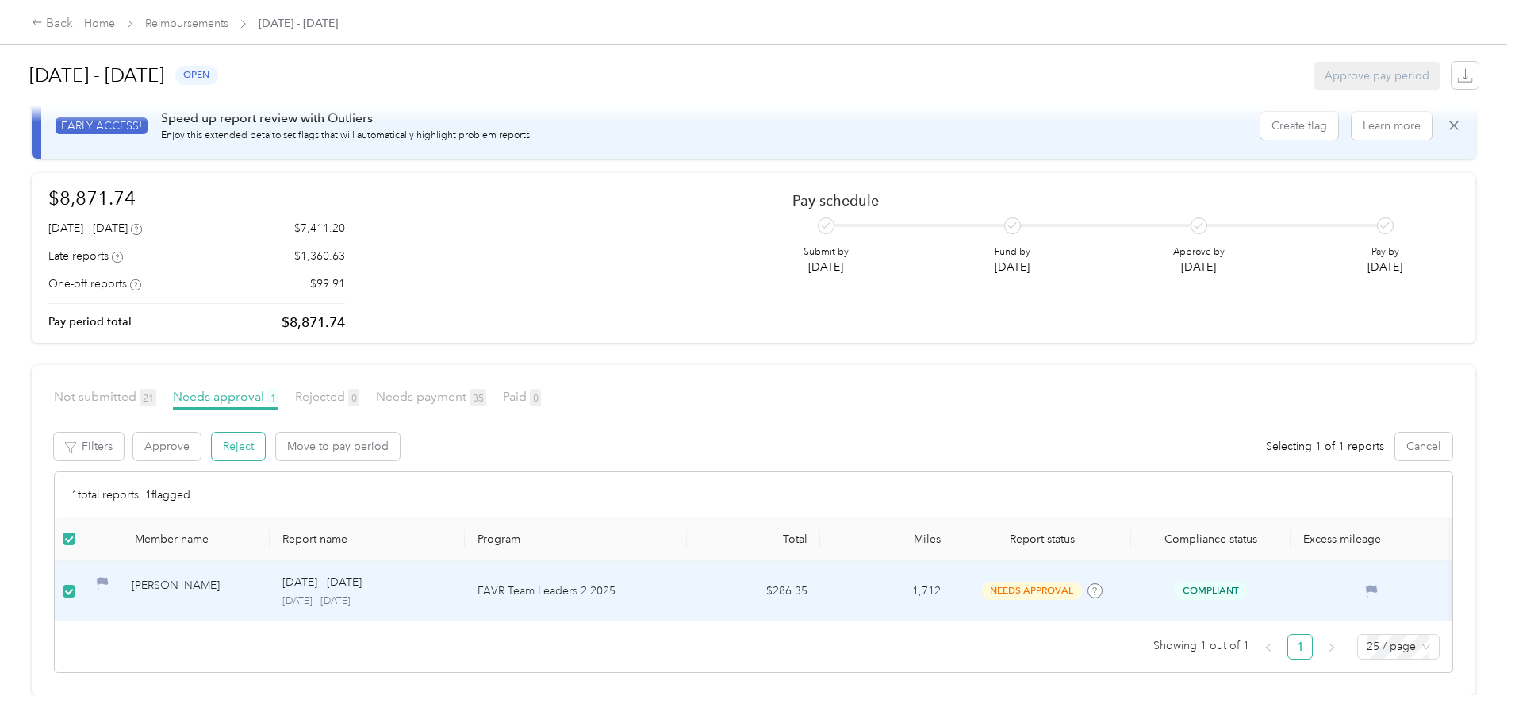
click at [265, 432] on button "Reject" at bounding box center [238, 446] width 53 height 28
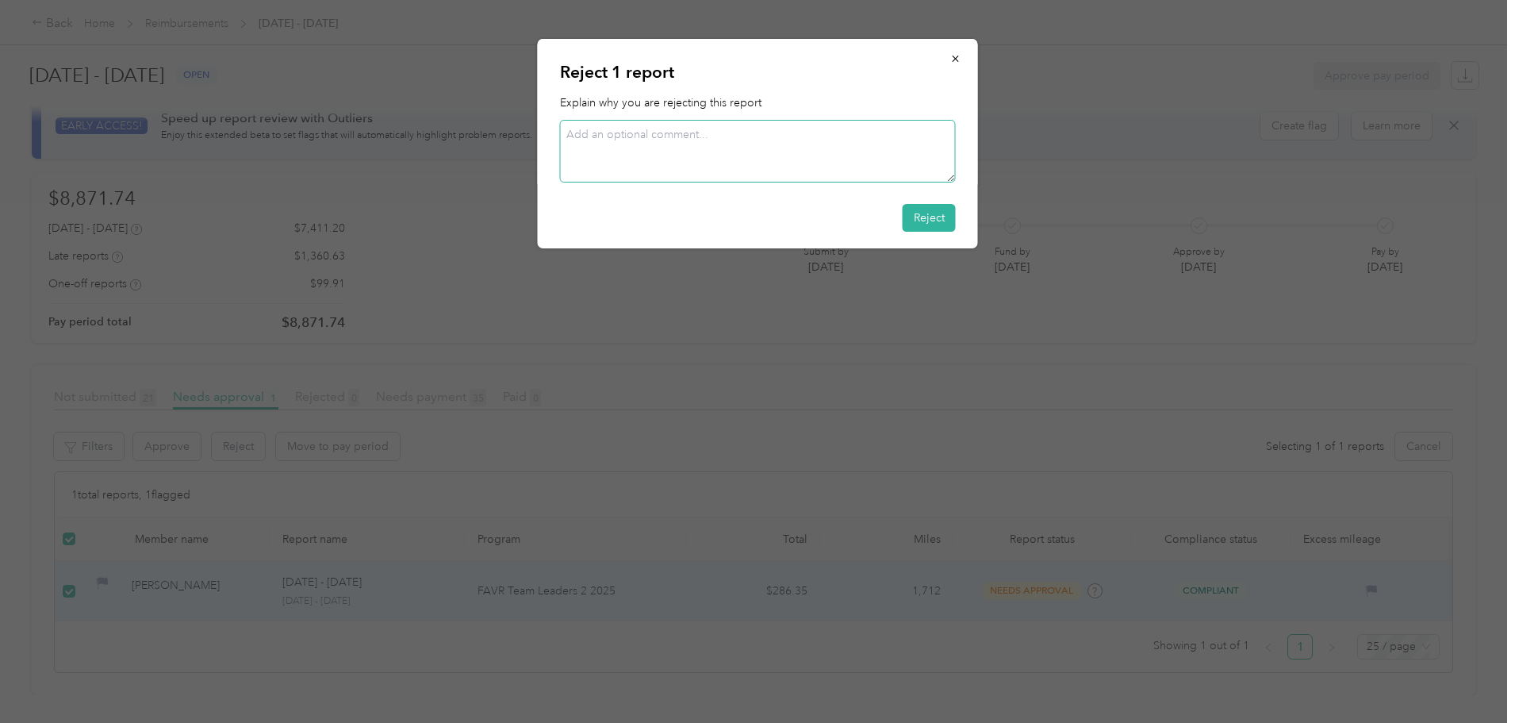
click at [694, 161] on textarea at bounding box center [758, 151] width 396 height 63
type textarea "Resend"
click at [924, 219] on button "Reject" at bounding box center [929, 218] width 53 height 28
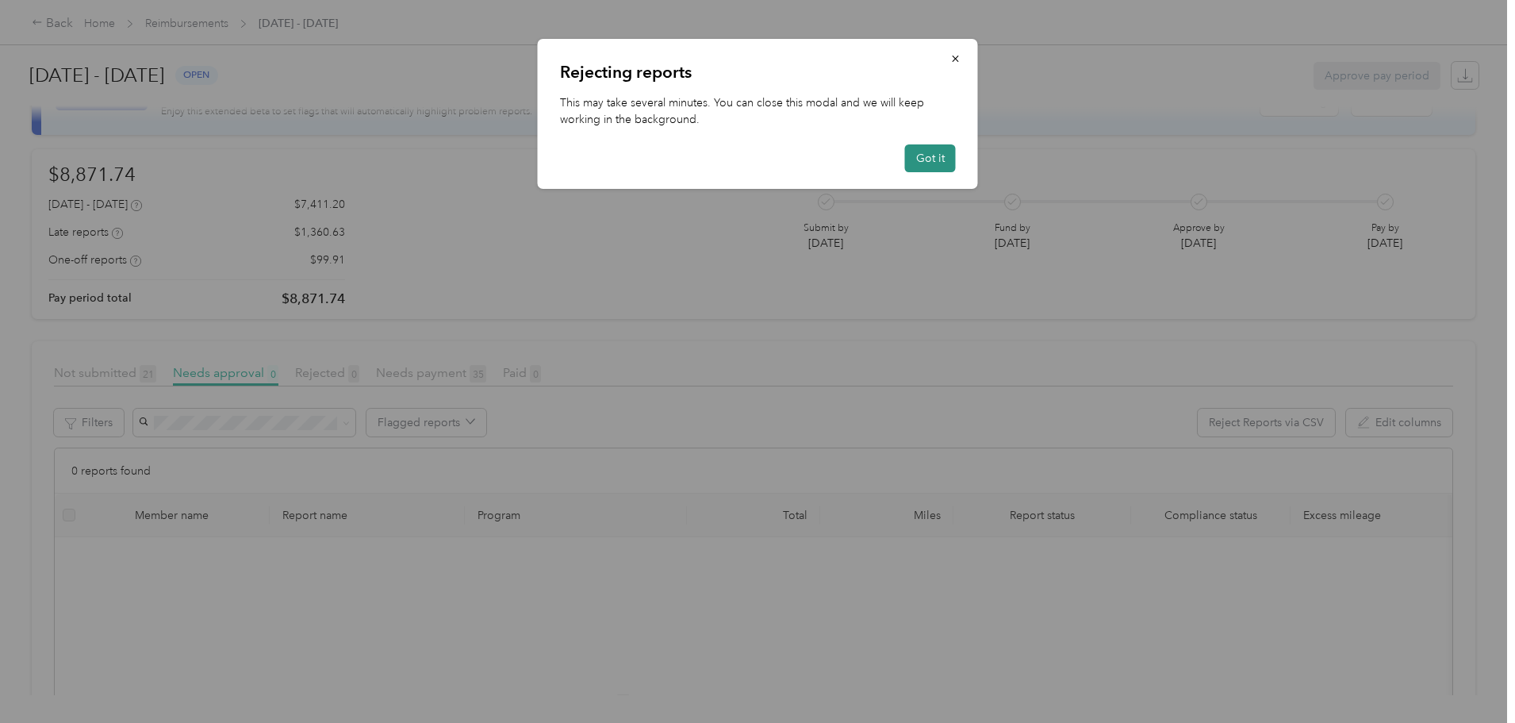
click at [933, 159] on button "Got it" at bounding box center [930, 158] width 51 height 28
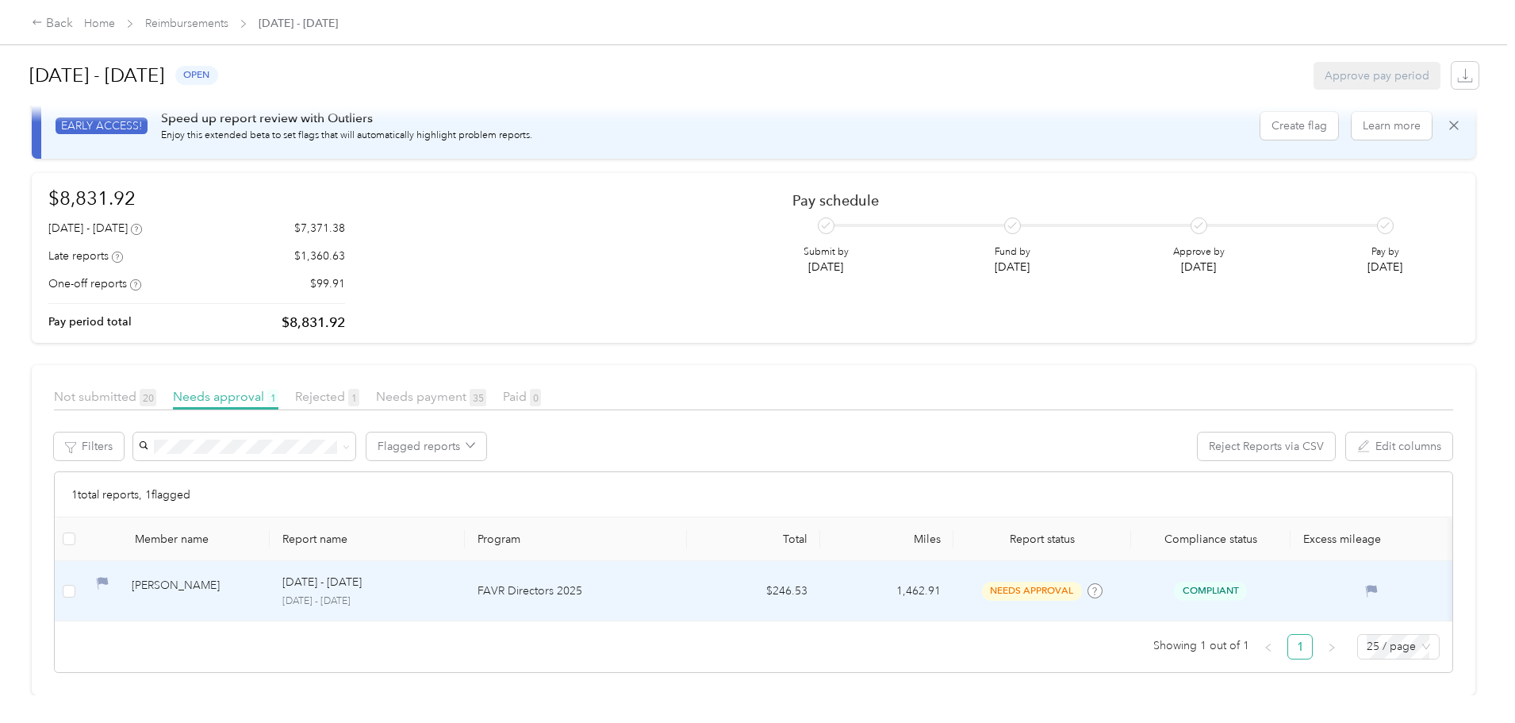
click at [362, 574] on p "[DATE] - [DATE]" at bounding box center [321, 582] width 79 height 17
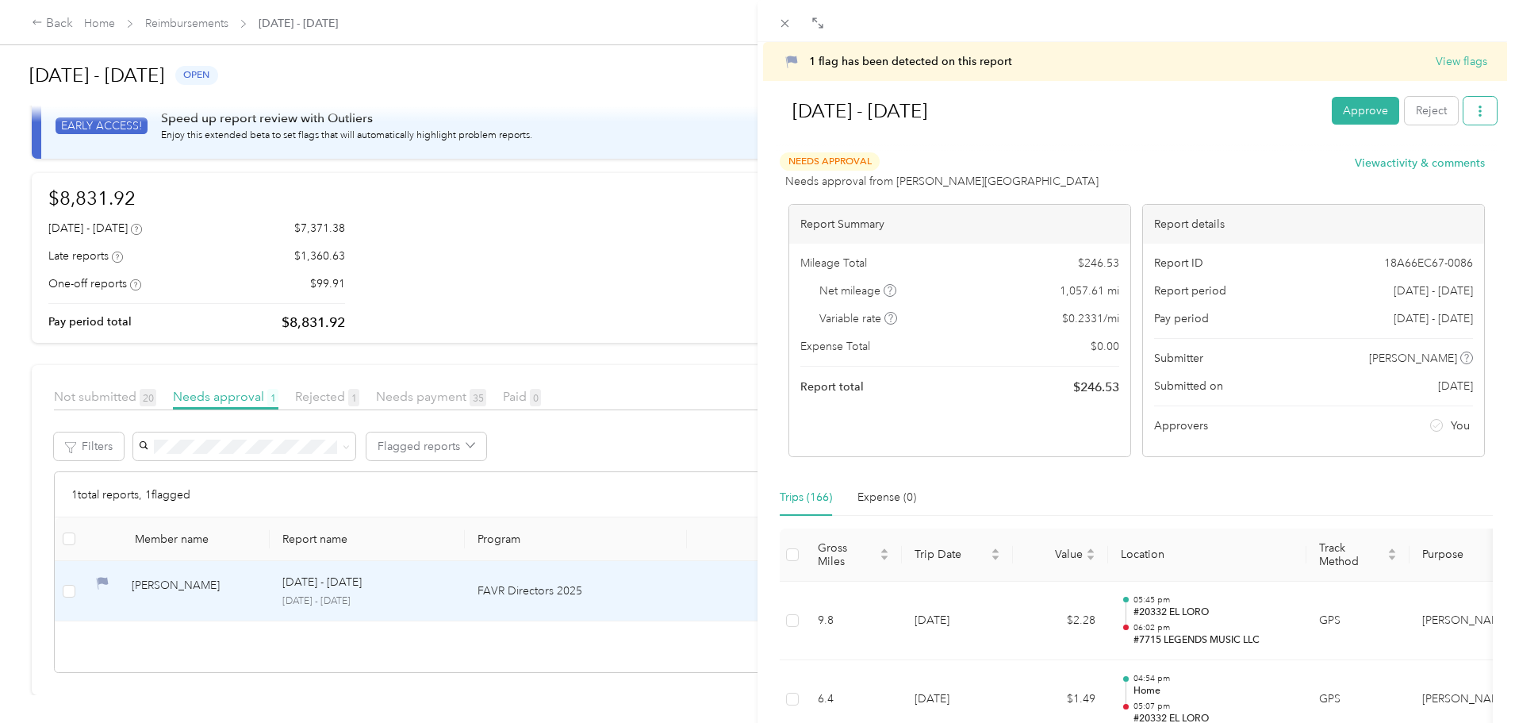
click at [1475, 109] on icon "button" at bounding box center [1480, 111] width 11 height 11
click at [1433, 166] on span "Download" at bounding box center [1423, 169] width 52 height 17
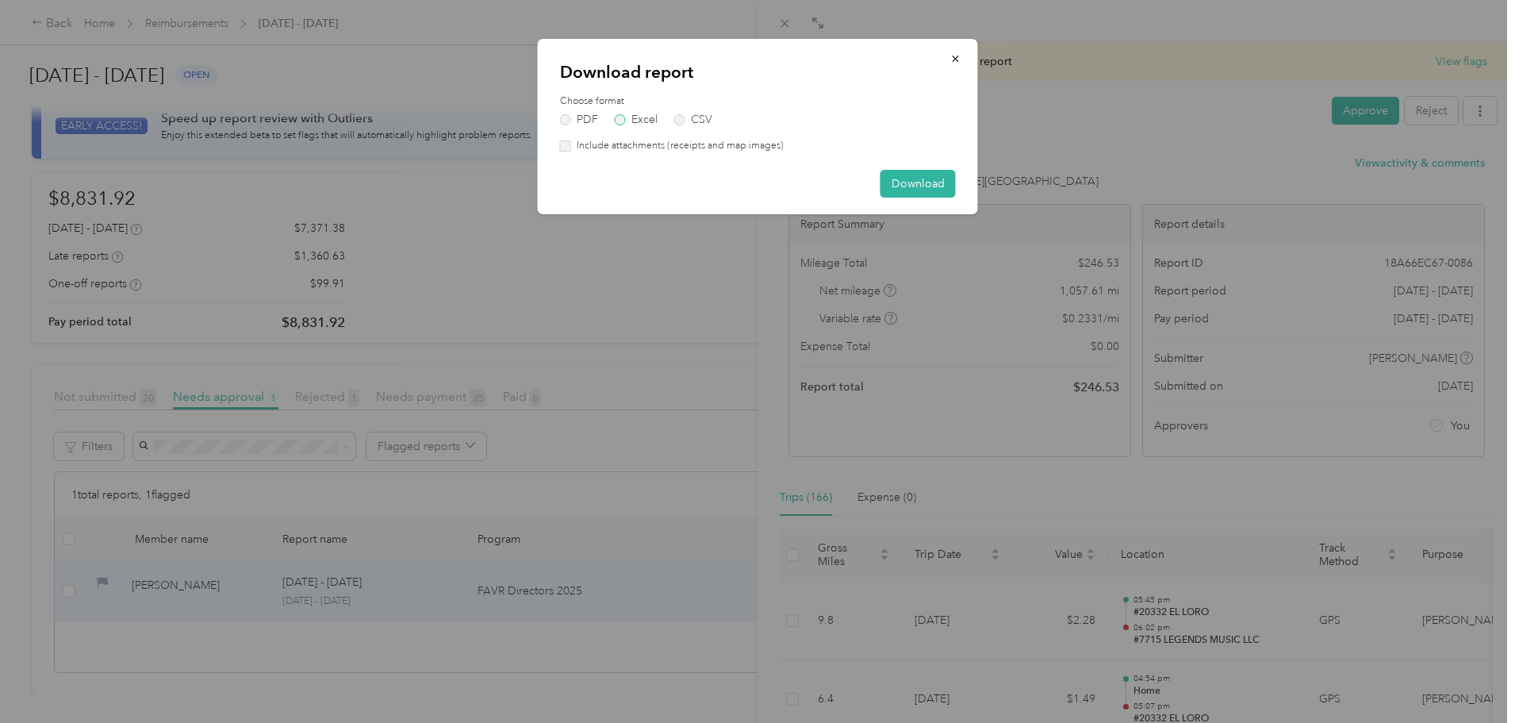
click at [643, 121] on label "Excel" at bounding box center [636, 119] width 43 height 11
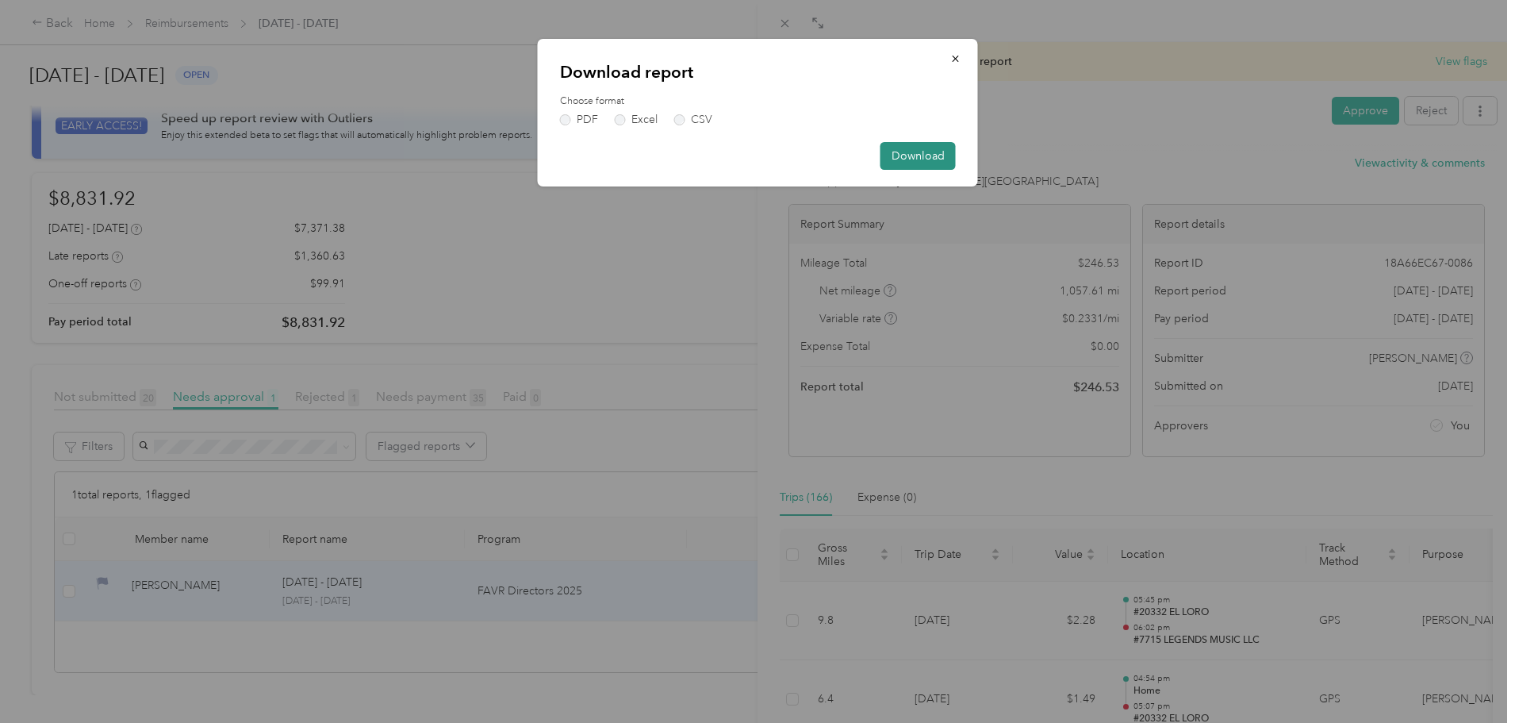
click at [932, 159] on button "Download" at bounding box center [918, 156] width 75 height 28
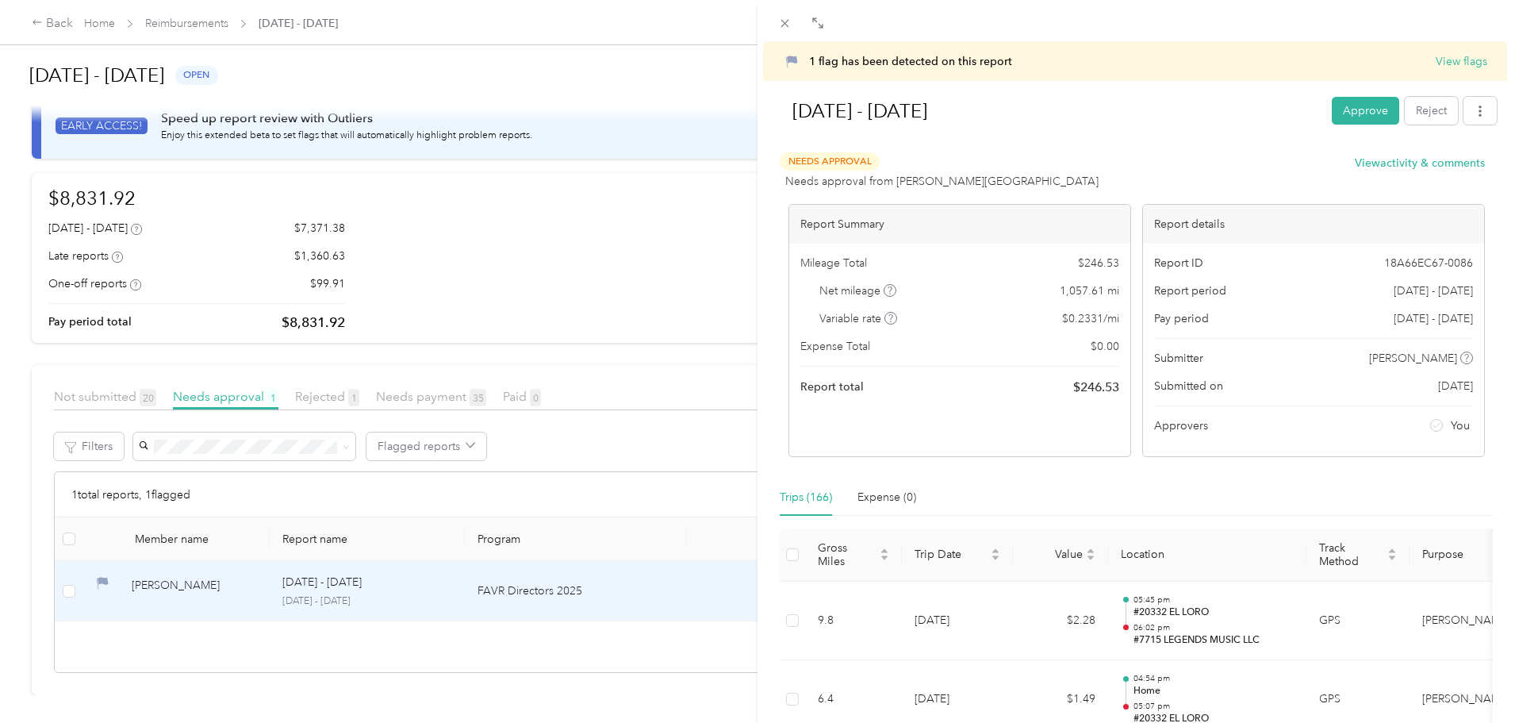
click at [187, 566] on div "1 flag has been detected on this report View flags [DATE] - [DATE] Approve Reje…" at bounding box center [757, 361] width 1515 height 723
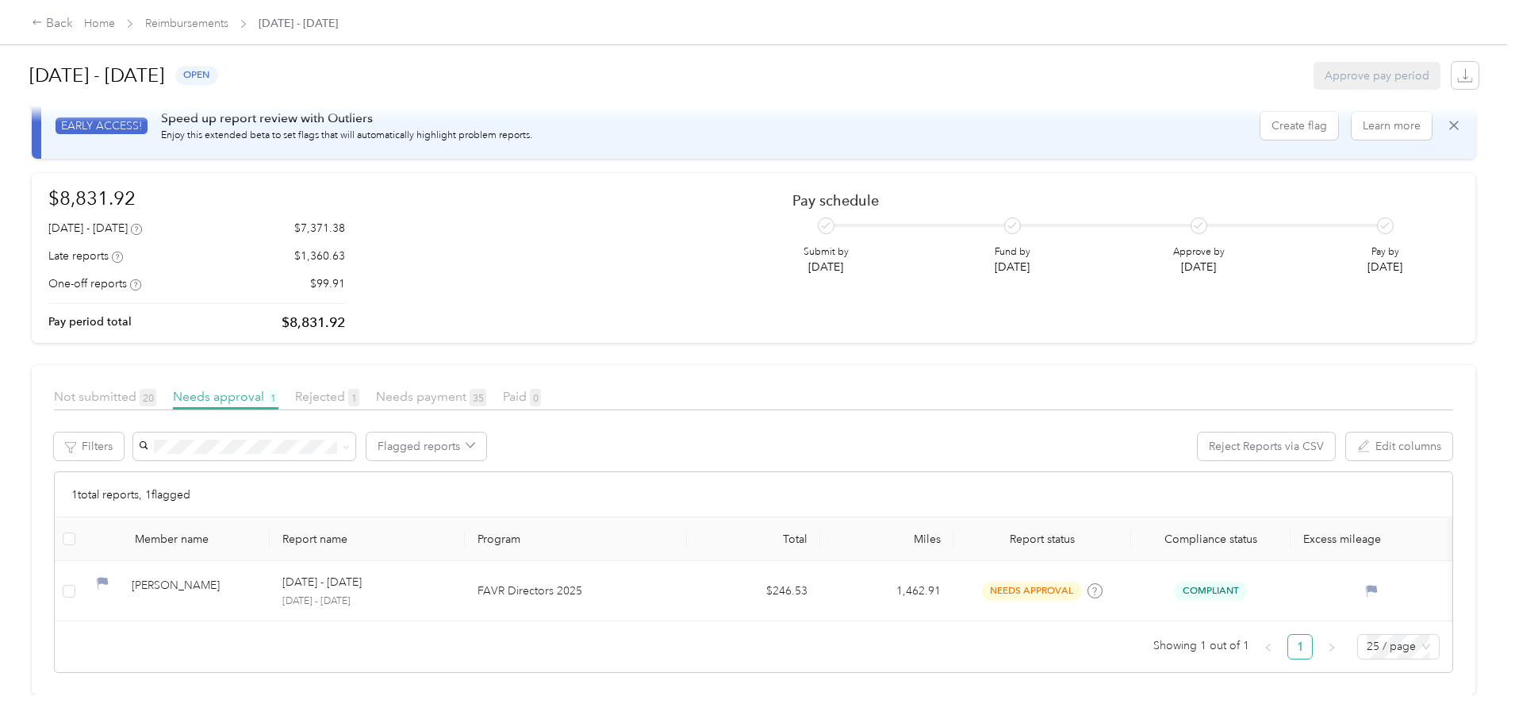
click at [190, 570] on div at bounding box center [757, 361] width 1515 height 723
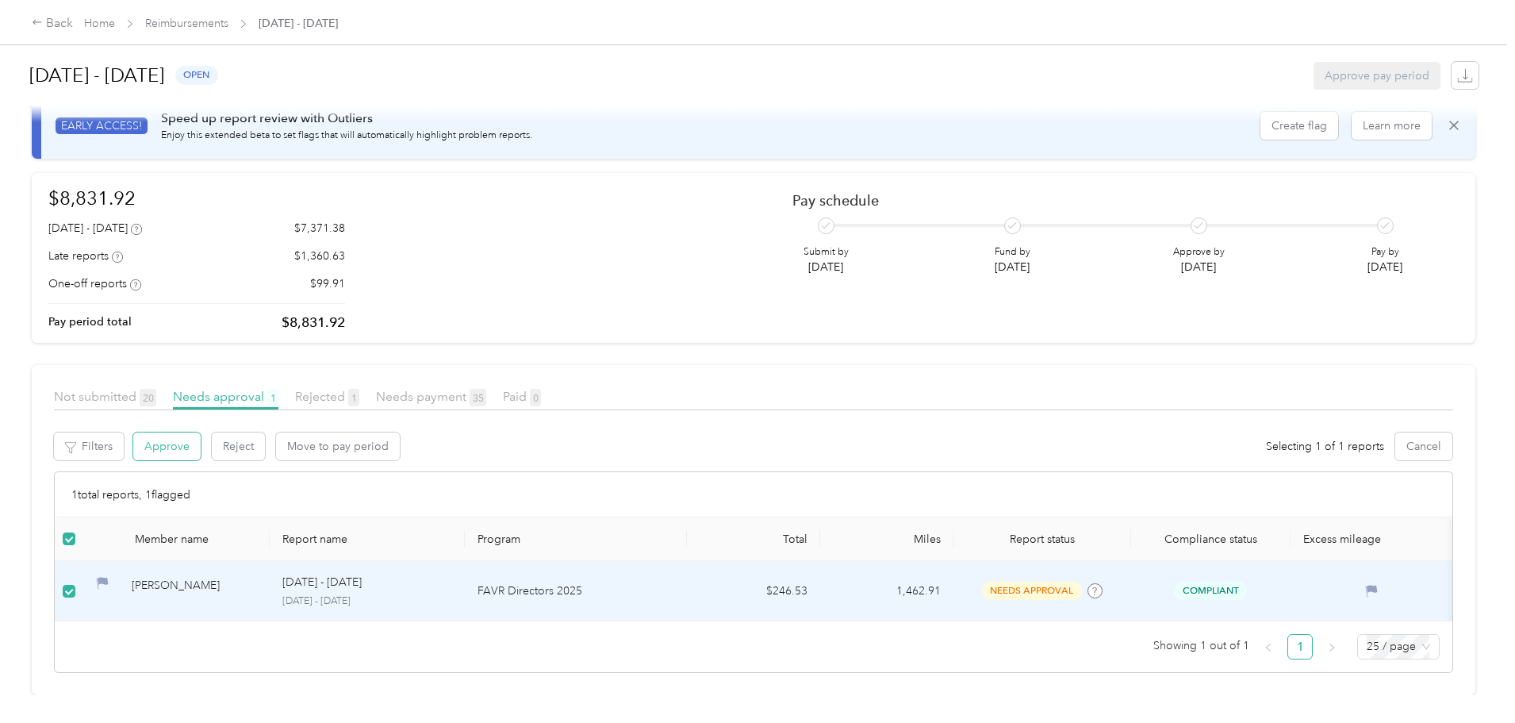
click at [201, 432] on button "Approve" at bounding box center [166, 446] width 67 height 28
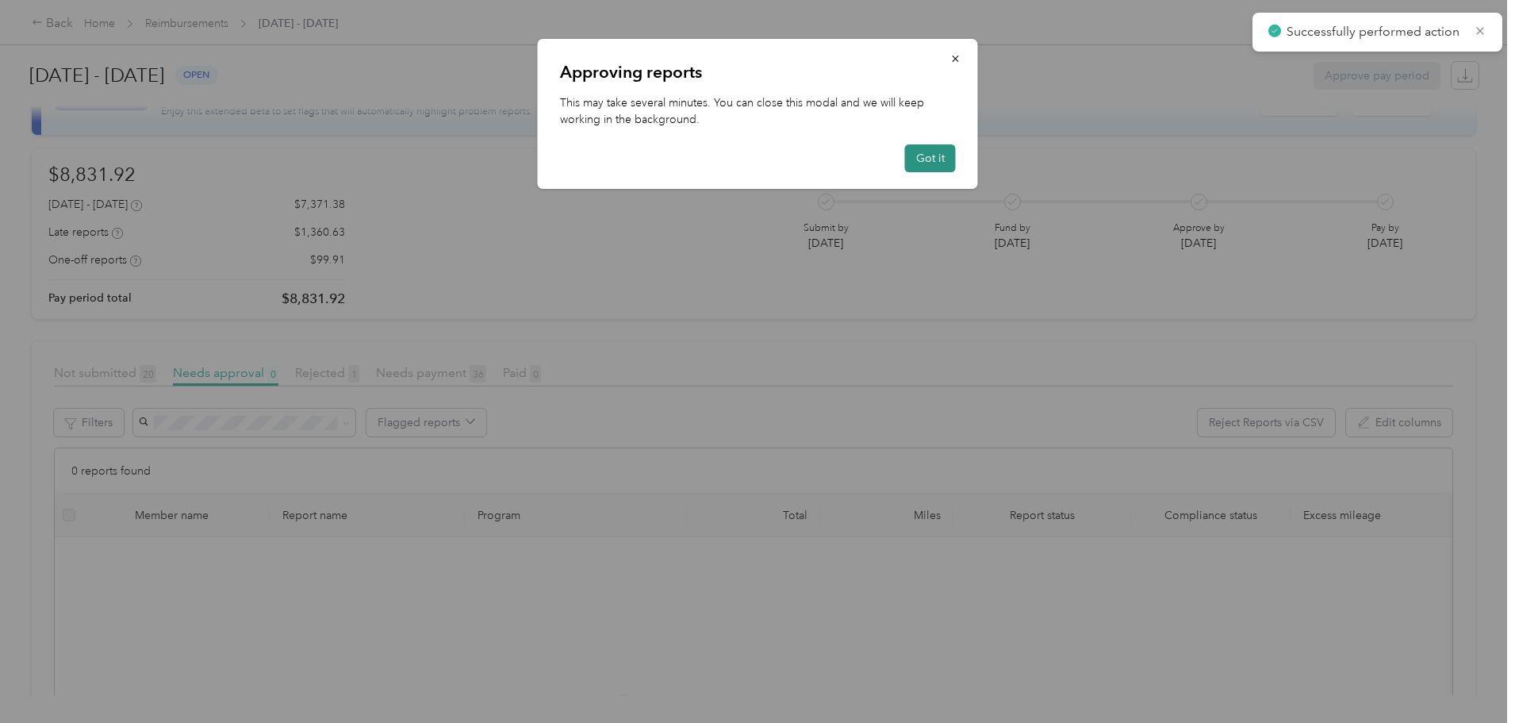
click at [947, 152] on button "Got it" at bounding box center [930, 158] width 51 height 28
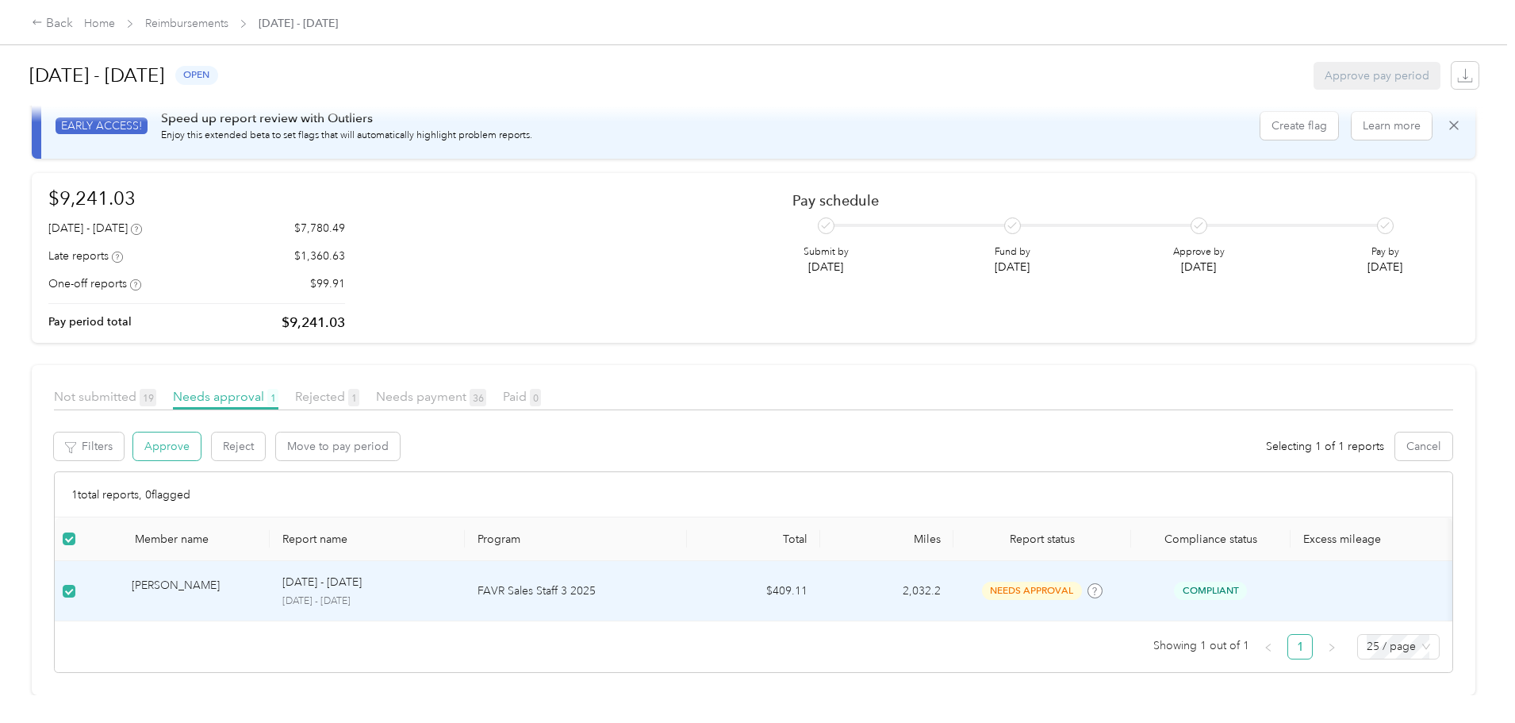
click at [201, 432] on button "Approve" at bounding box center [166, 446] width 67 height 28
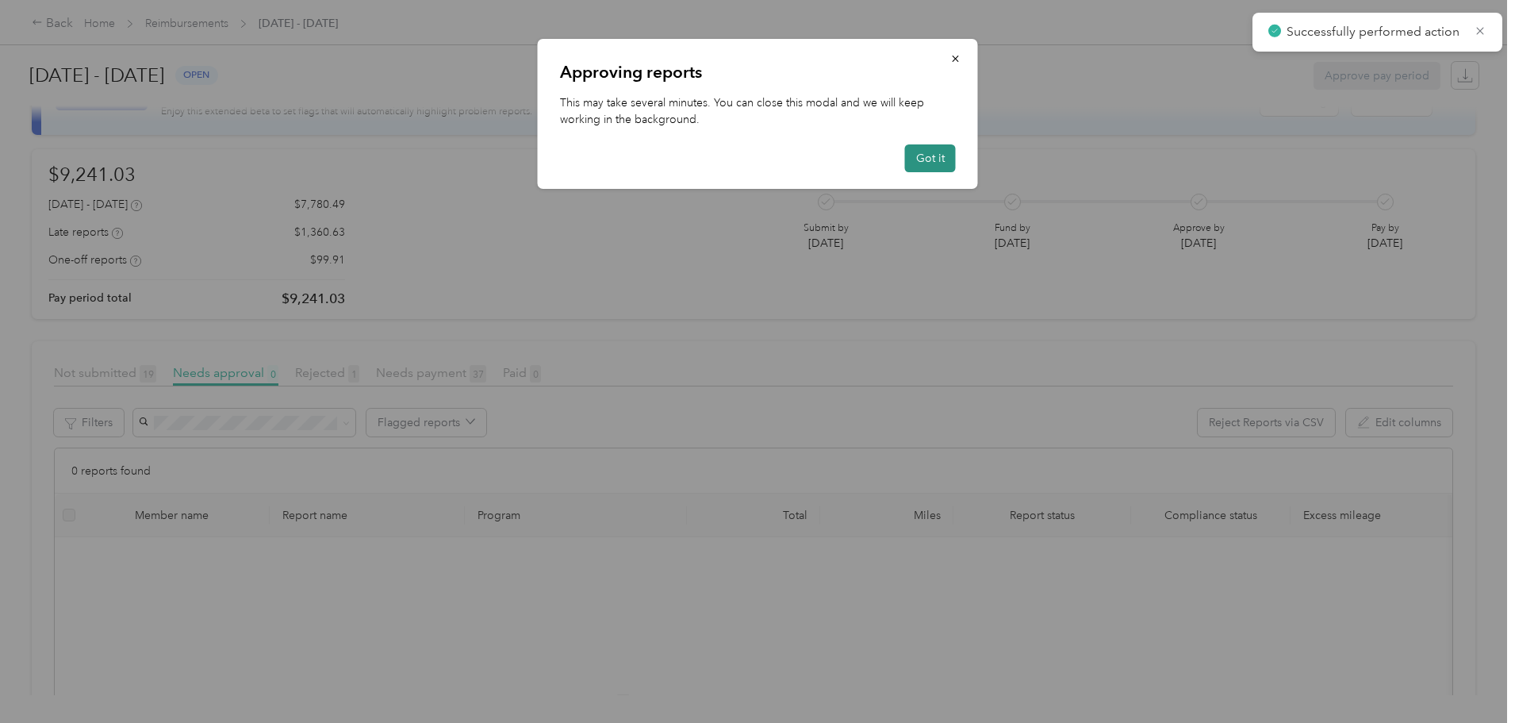
click at [927, 145] on button "Got it" at bounding box center [930, 158] width 51 height 28
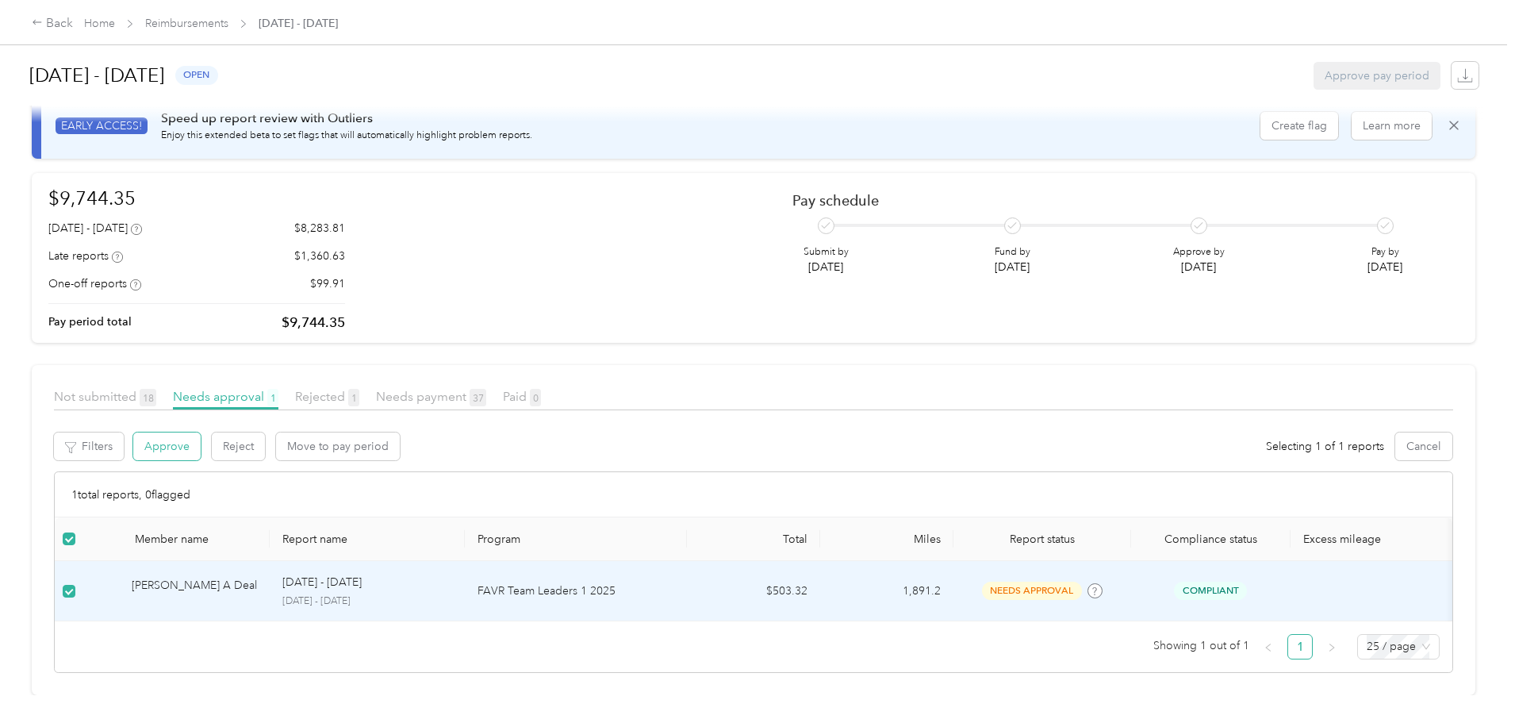
click at [201, 432] on button "Approve" at bounding box center [166, 446] width 67 height 28
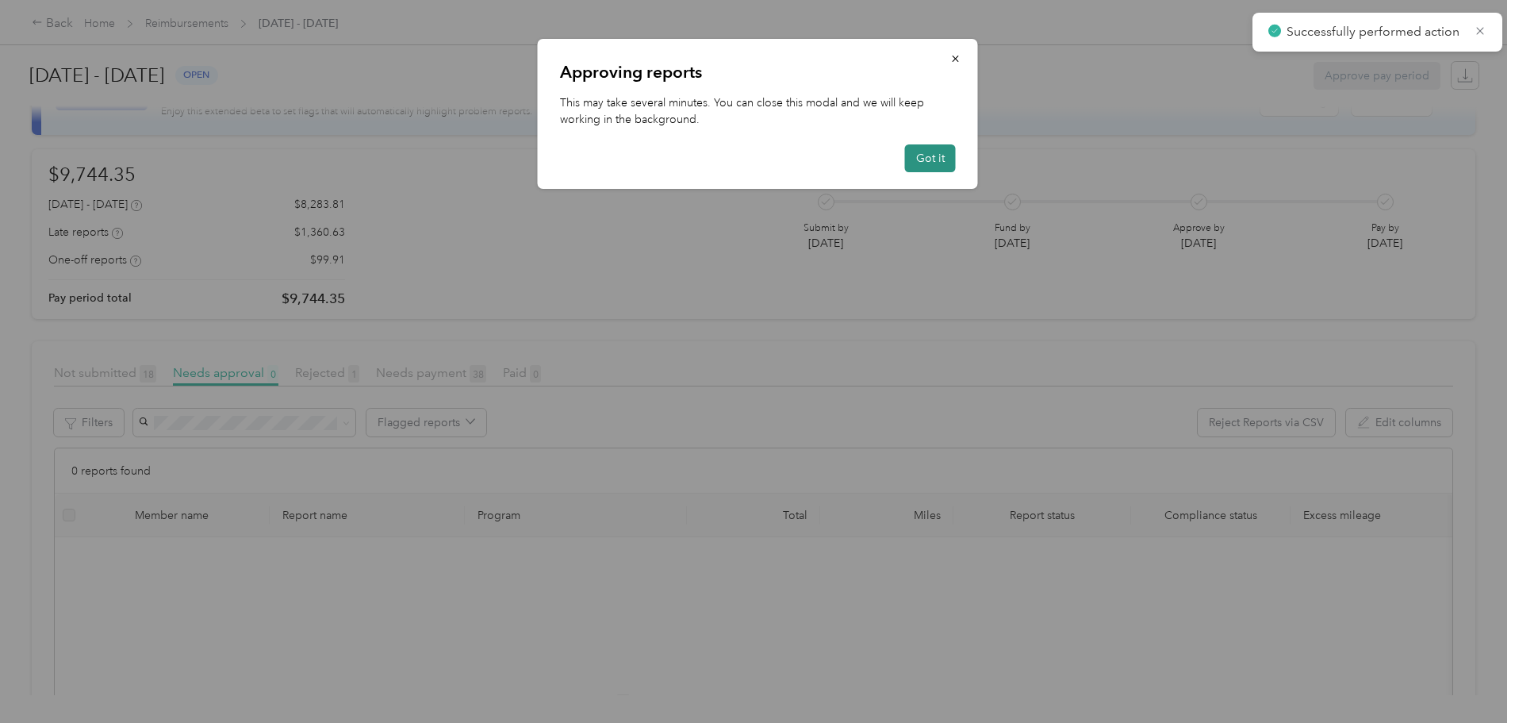
click at [925, 162] on button "Got it" at bounding box center [930, 158] width 51 height 28
